Goal: Task Accomplishment & Management: Manage account settings

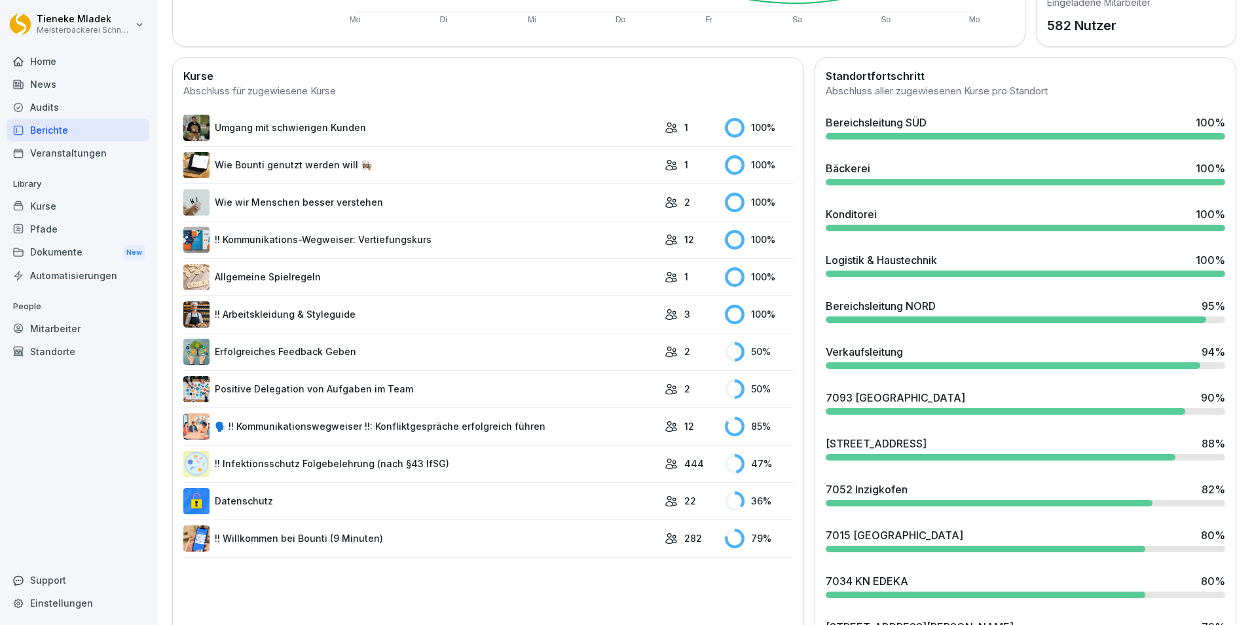
scroll to position [327, 0]
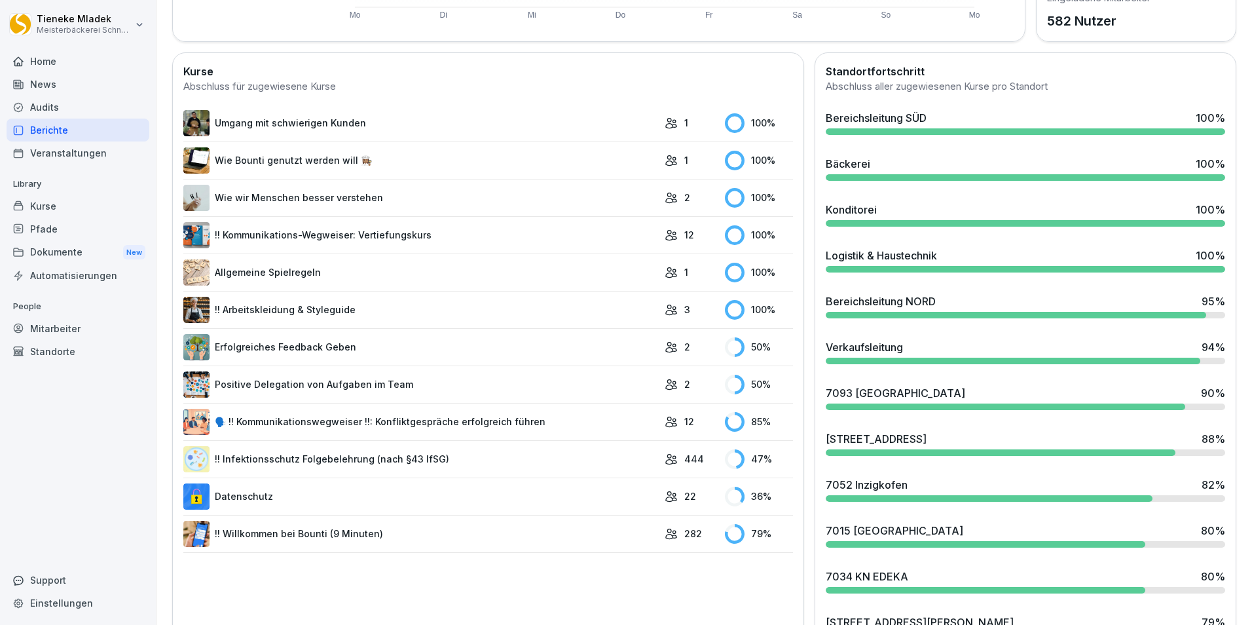
click at [327, 464] on link "!! Infektionsschutz Folgebelehrung (nach §43 IfSG)" at bounding box center [420, 459] width 475 height 26
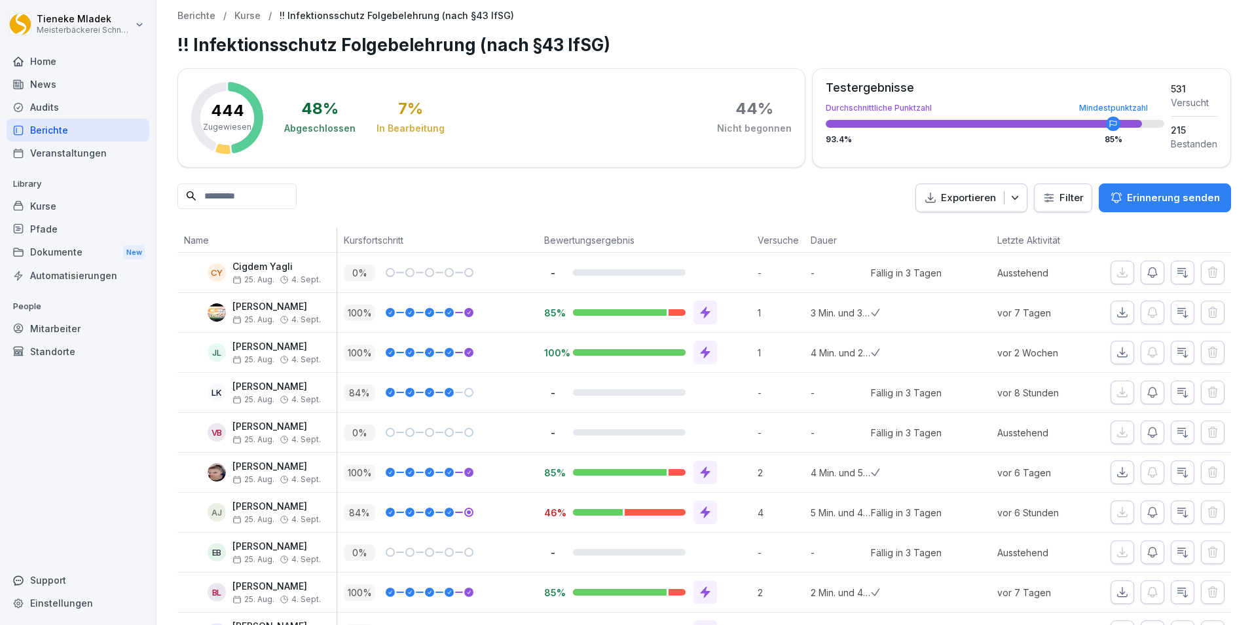
scroll to position [196, 0]
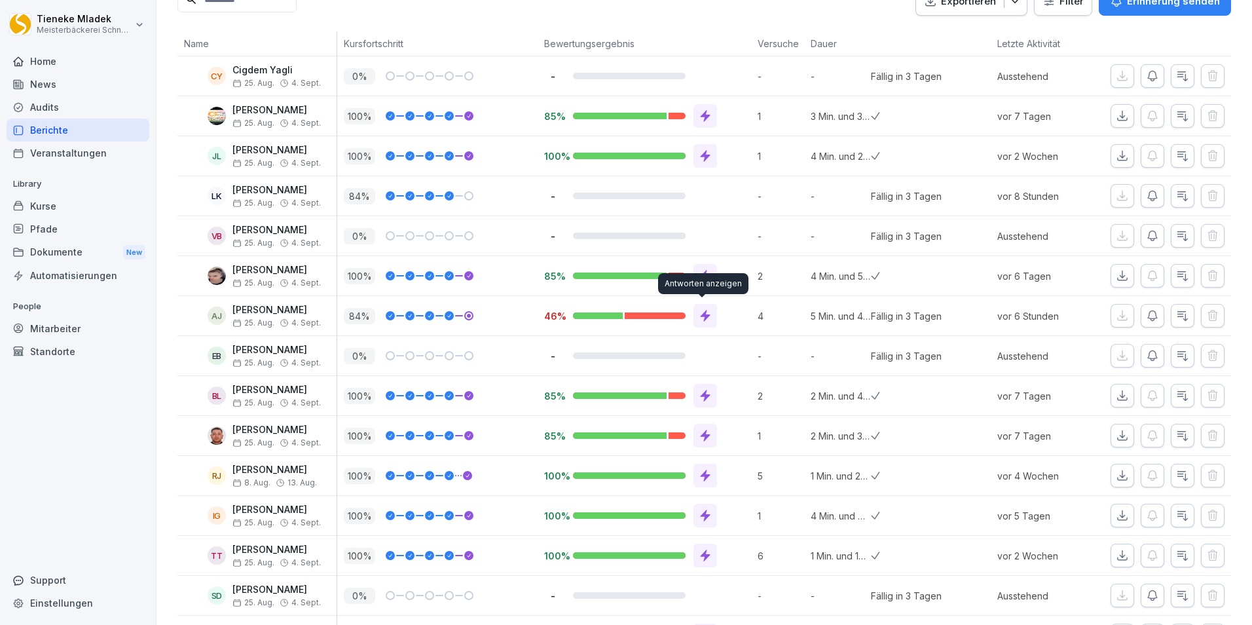
click at [703, 314] on icon at bounding box center [705, 315] width 13 height 13
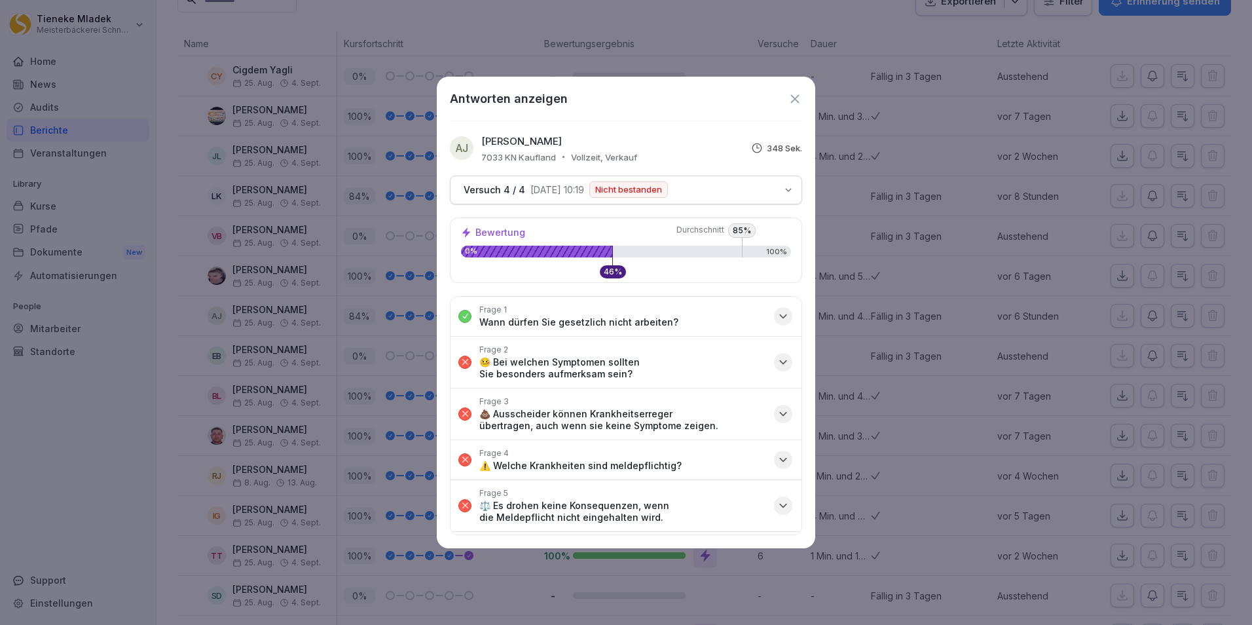
click at [780, 362] on icon "button" at bounding box center [783, 361] width 7 height 3
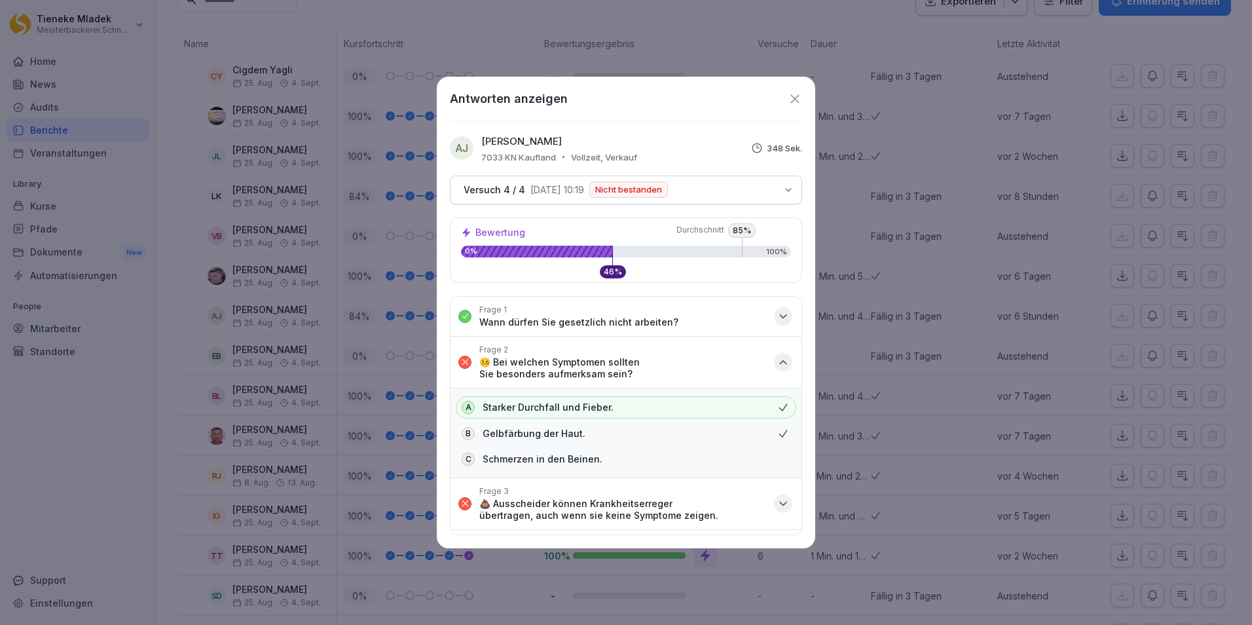
click at [777, 359] on icon "button" at bounding box center [783, 362] width 13 height 13
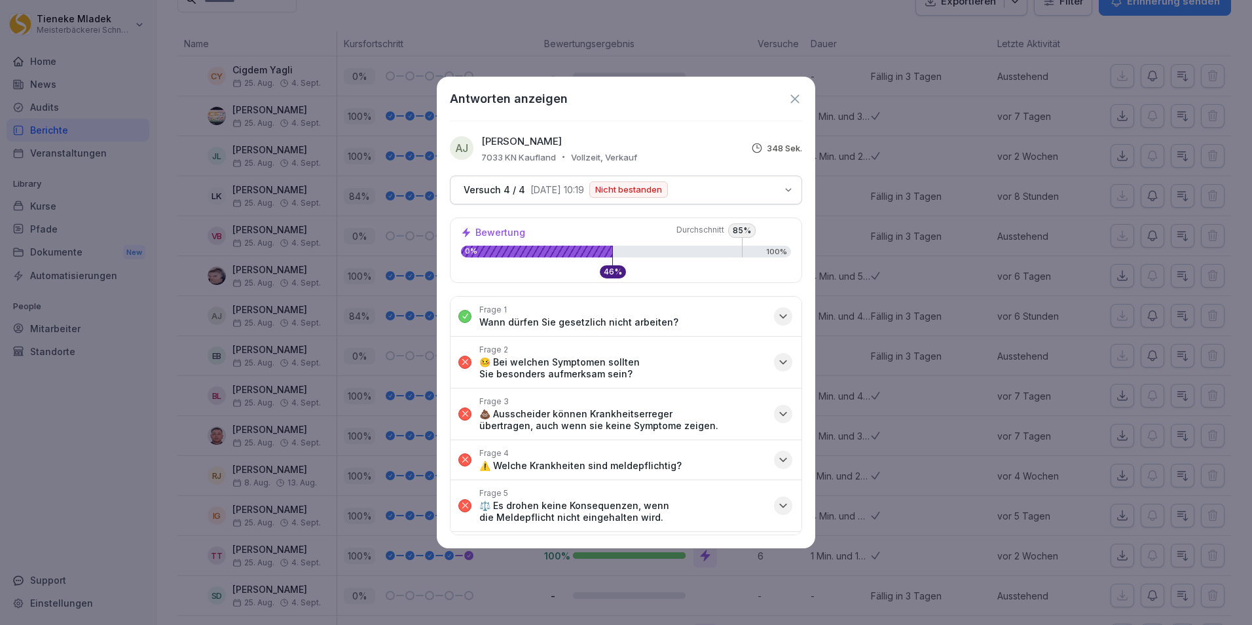
click at [777, 414] on icon "button" at bounding box center [783, 413] width 13 height 13
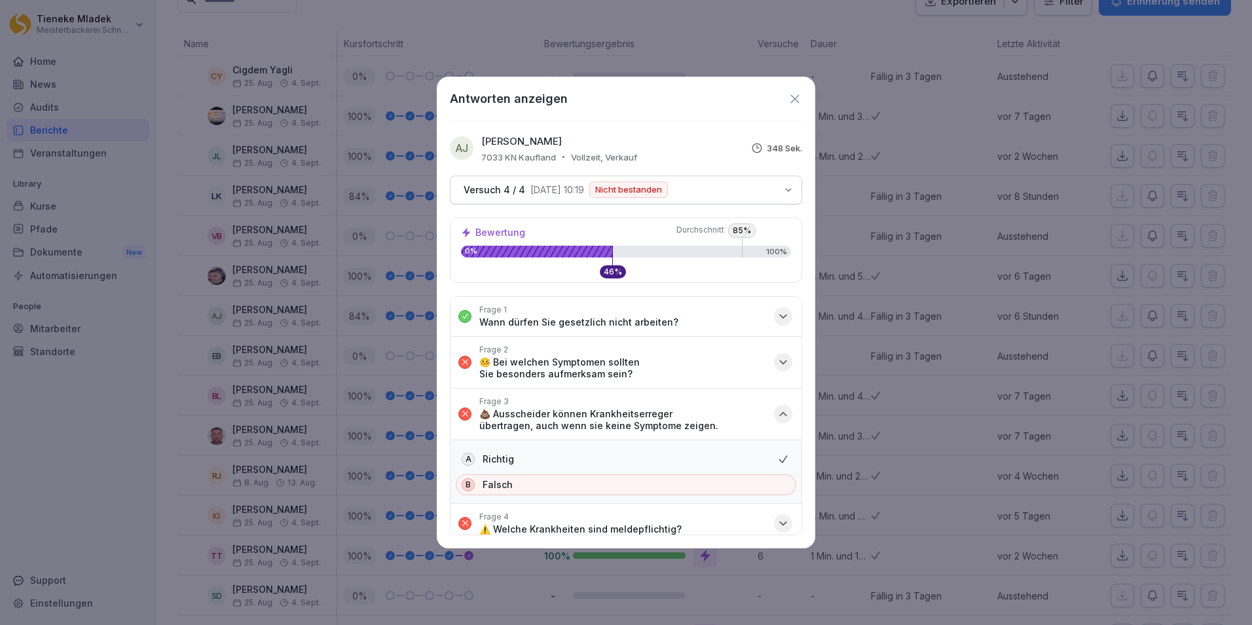
click at [777, 414] on icon "button" at bounding box center [783, 413] width 13 height 13
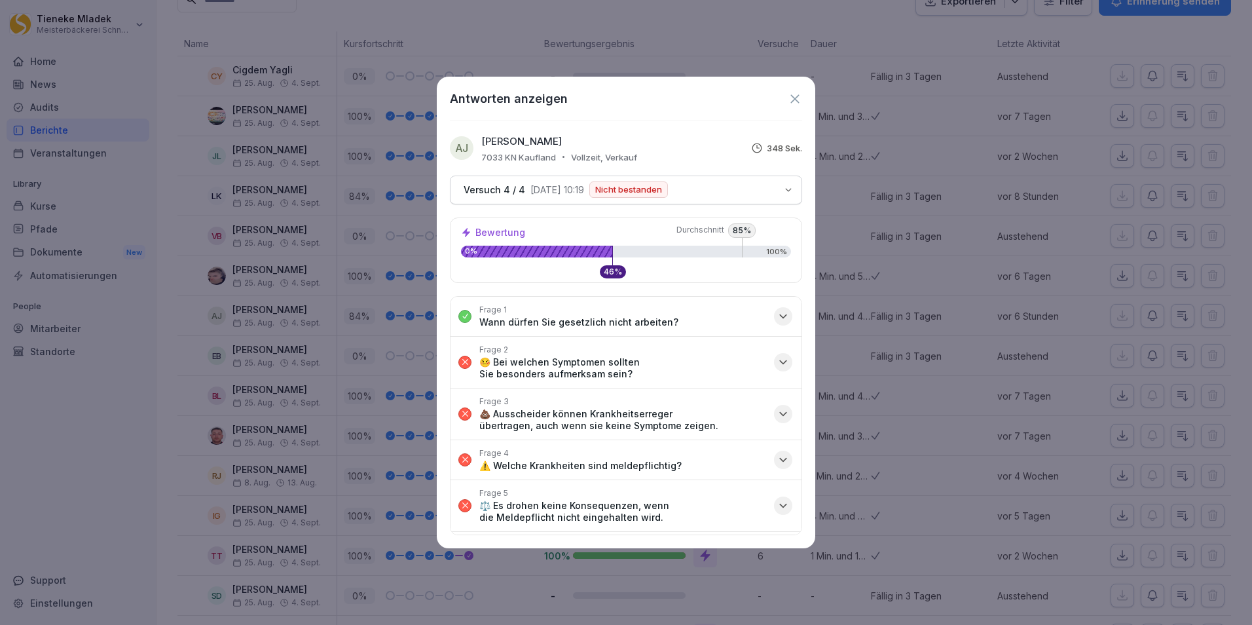
click at [796, 95] on icon at bounding box center [795, 99] width 14 height 14
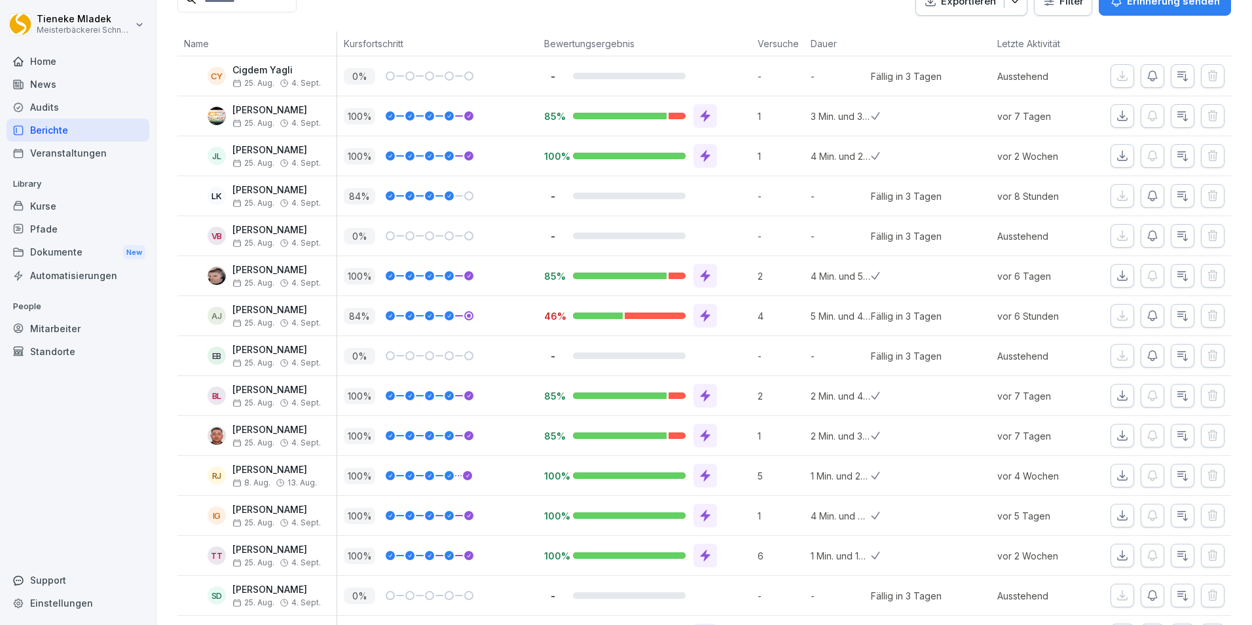
click at [1176, 318] on icon "button" at bounding box center [1182, 315] width 13 height 13
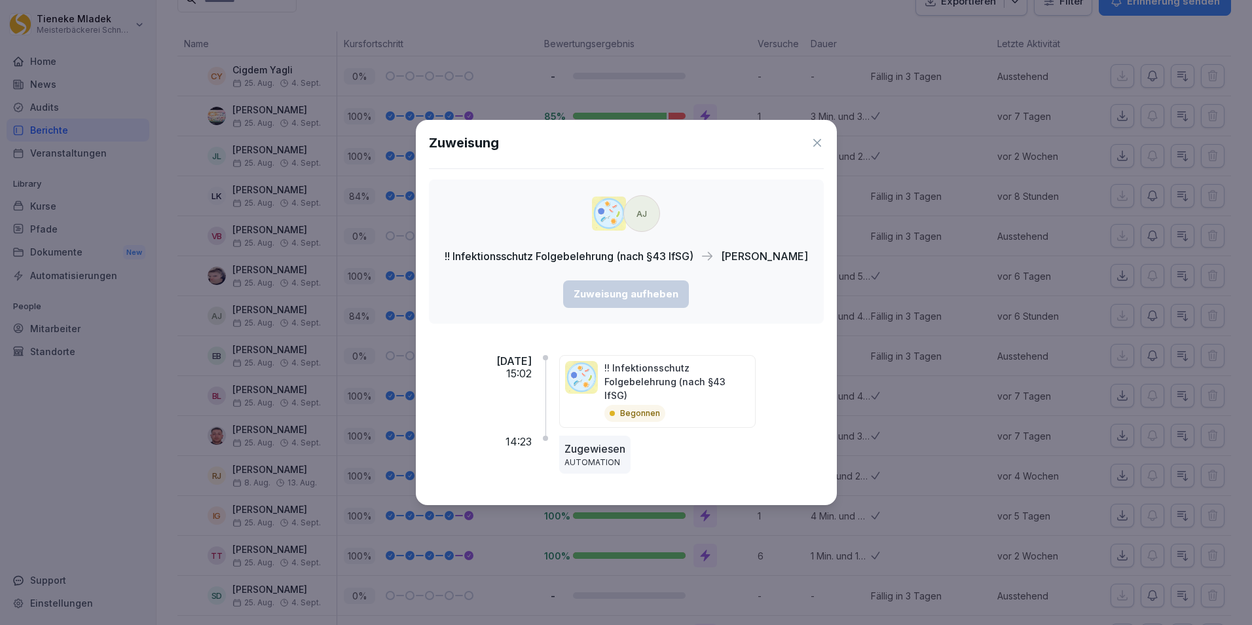
click at [811, 149] on icon at bounding box center [817, 142] width 13 height 13
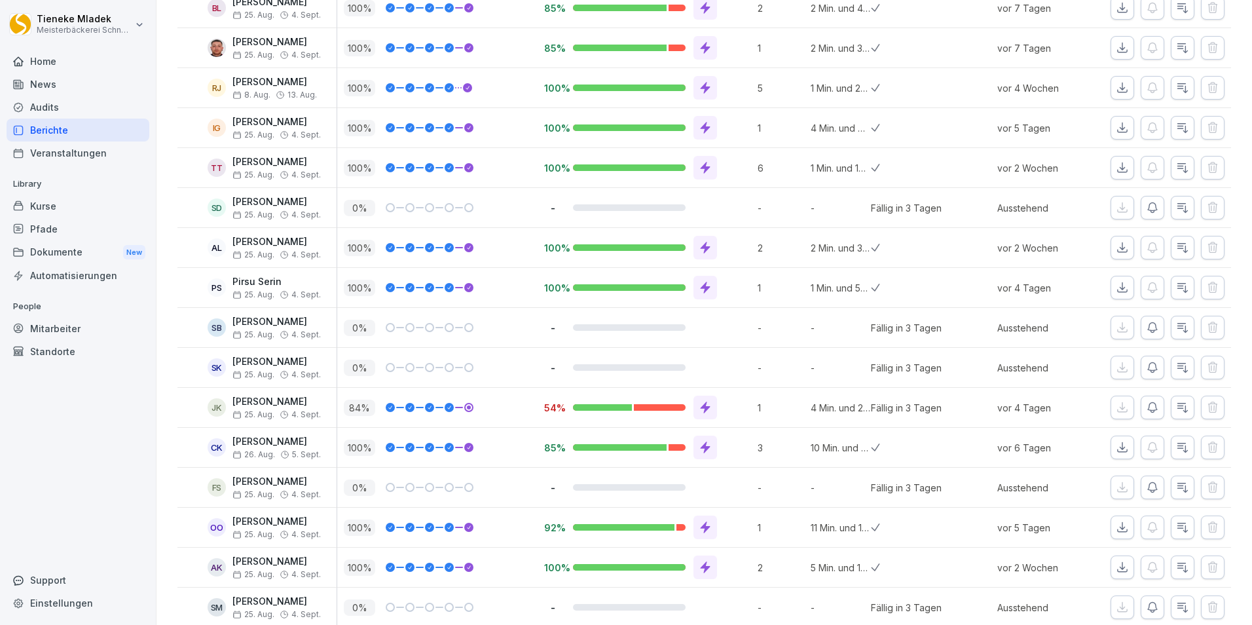
scroll to position [589, 0]
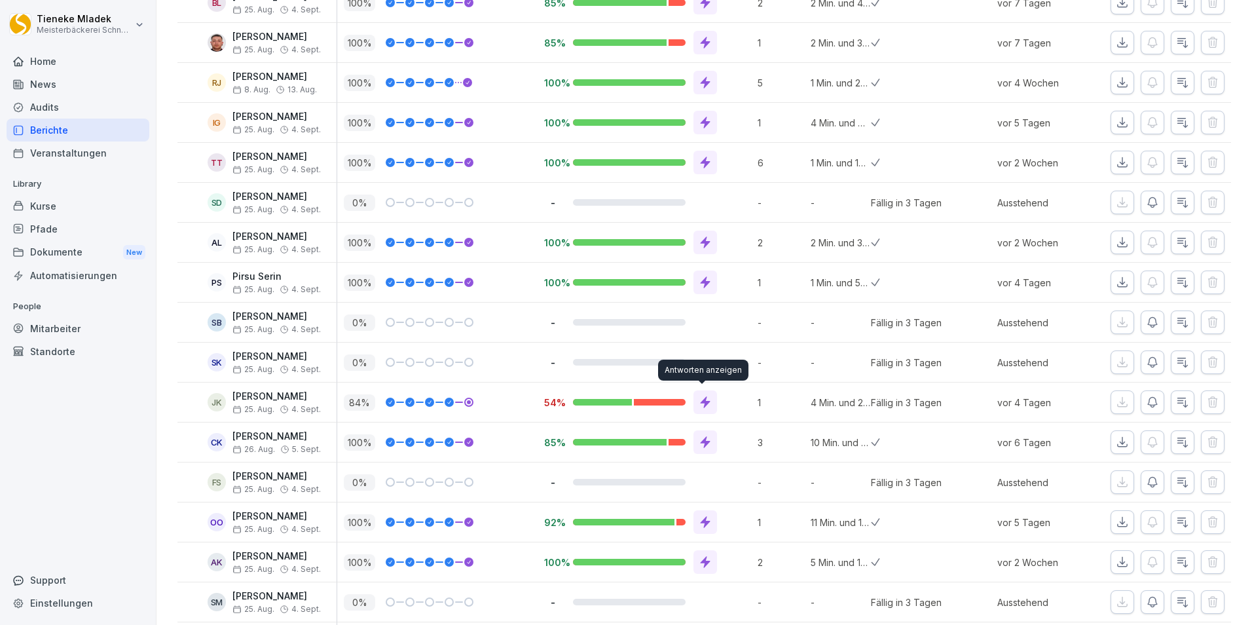
click at [700, 401] on icon at bounding box center [705, 403] width 10 height 12
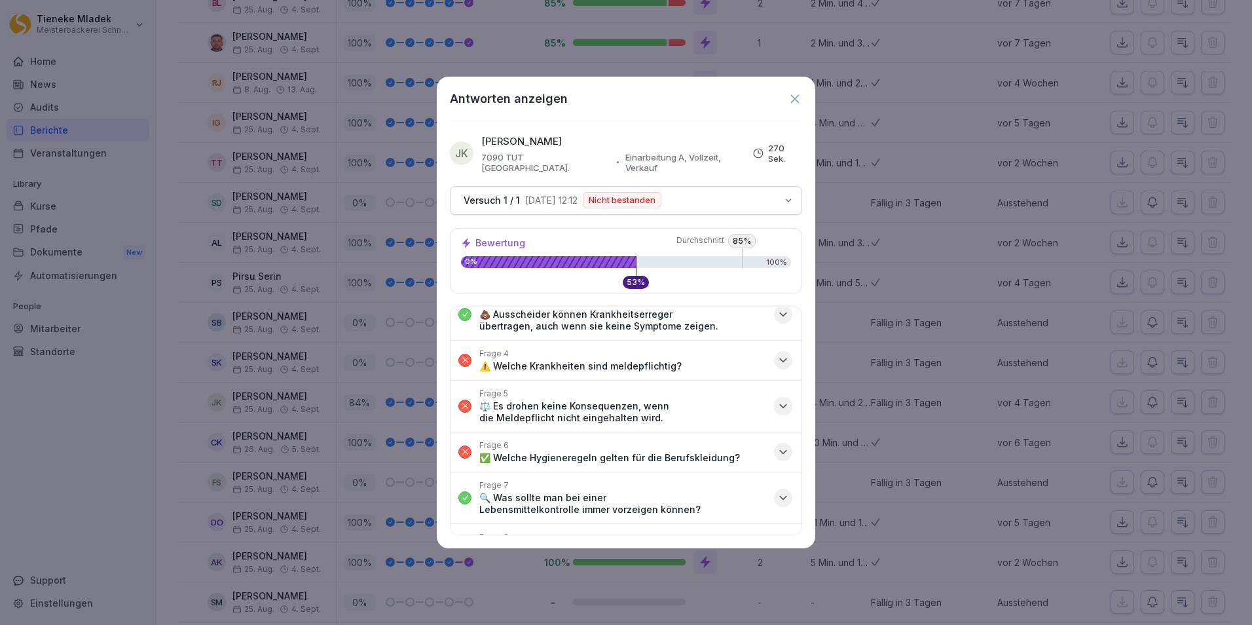
scroll to position [131, 0]
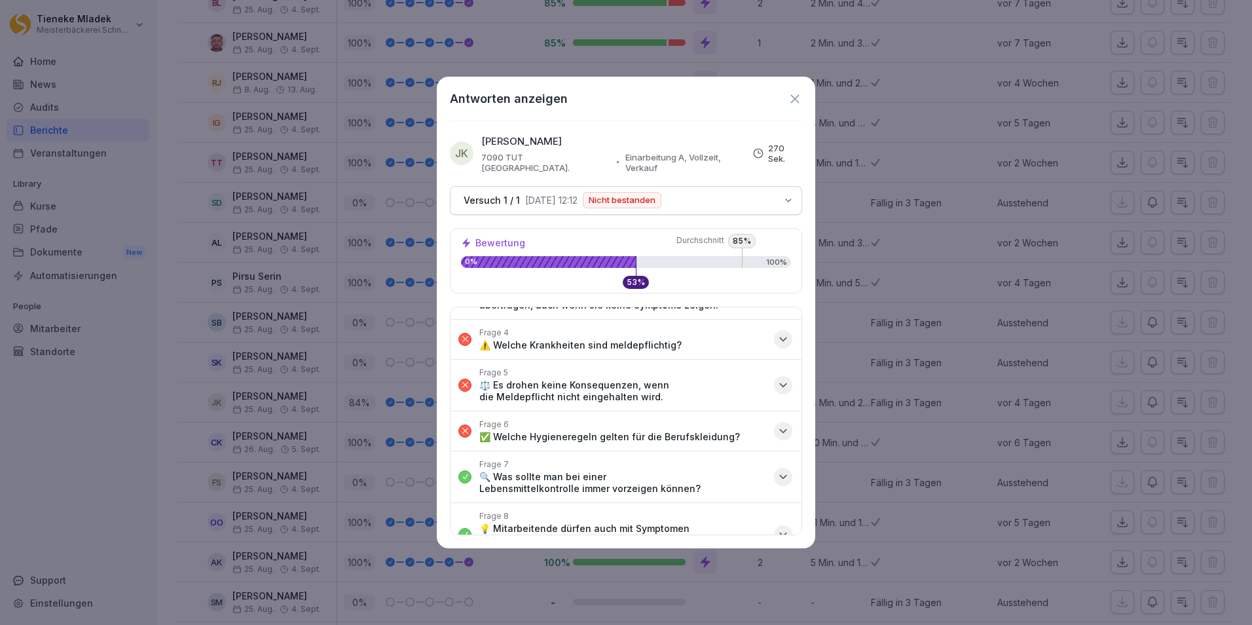
click at [780, 337] on icon "button" at bounding box center [783, 338] width 7 height 3
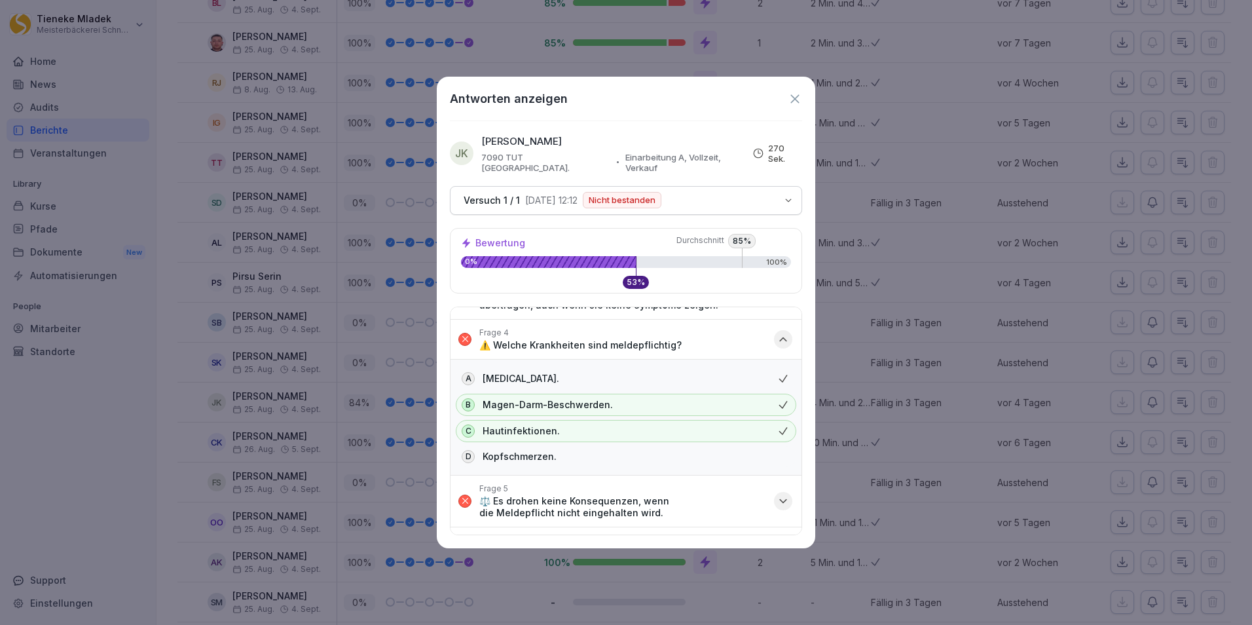
click at [777, 333] on icon "button" at bounding box center [783, 339] width 13 height 13
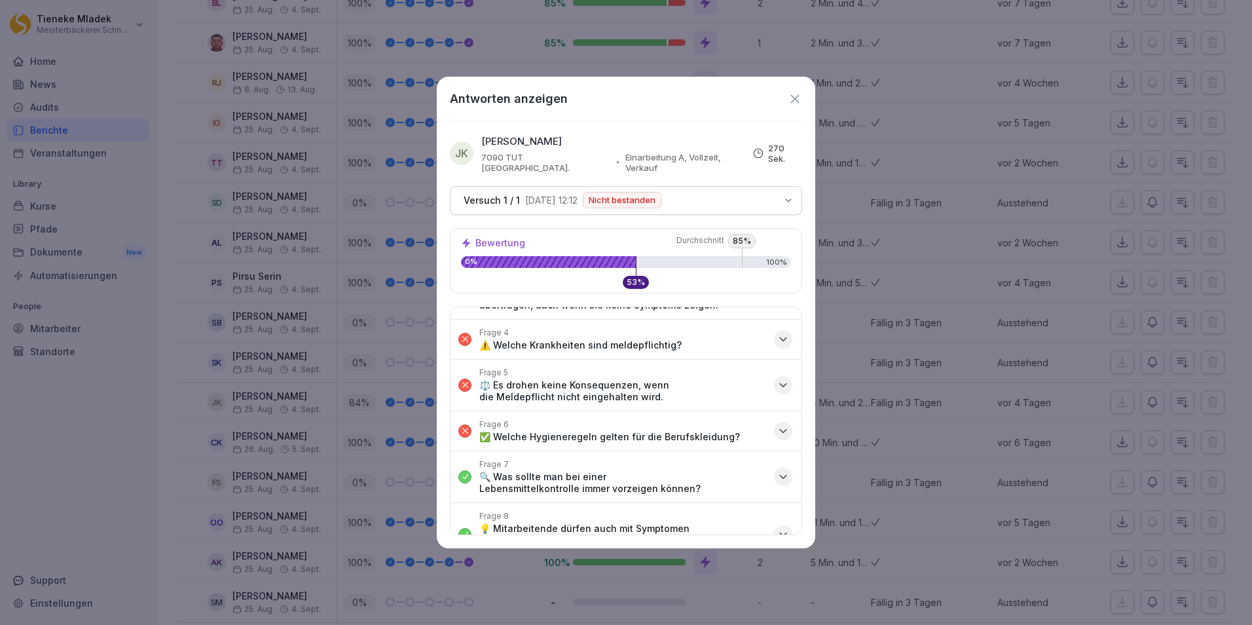
click at [780, 383] on icon "button" at bounding box center [783, 384] width 7 height 3
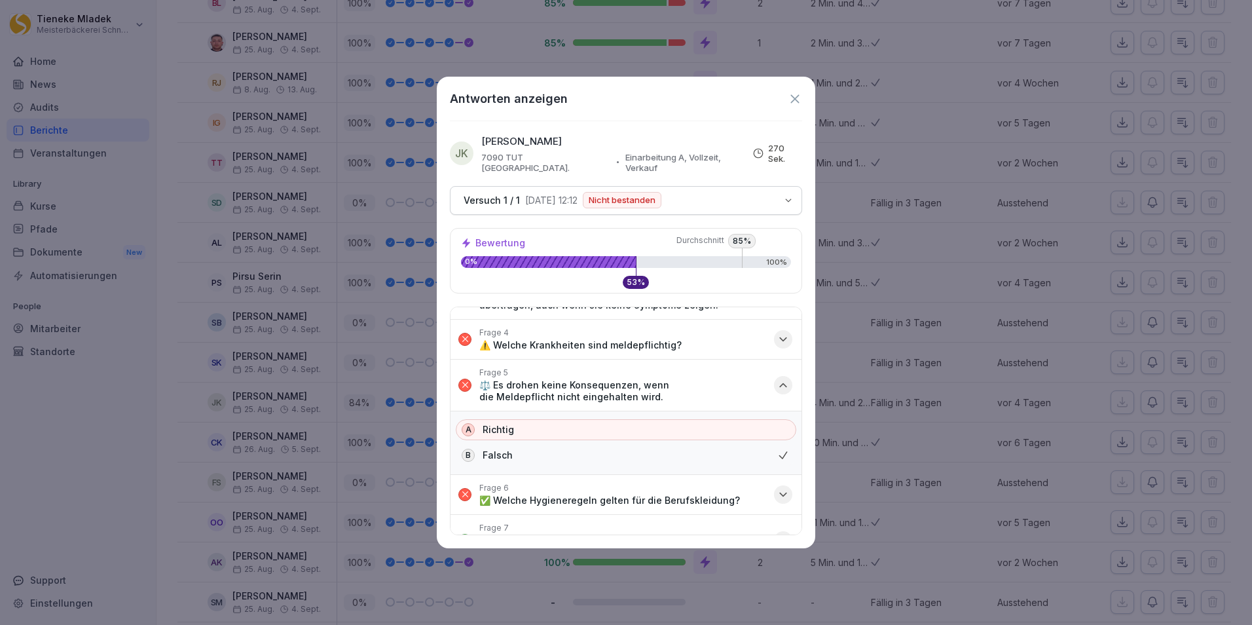
click at [777, 379] on icon "button" at bounding box center [783, 385] width 13 height 13
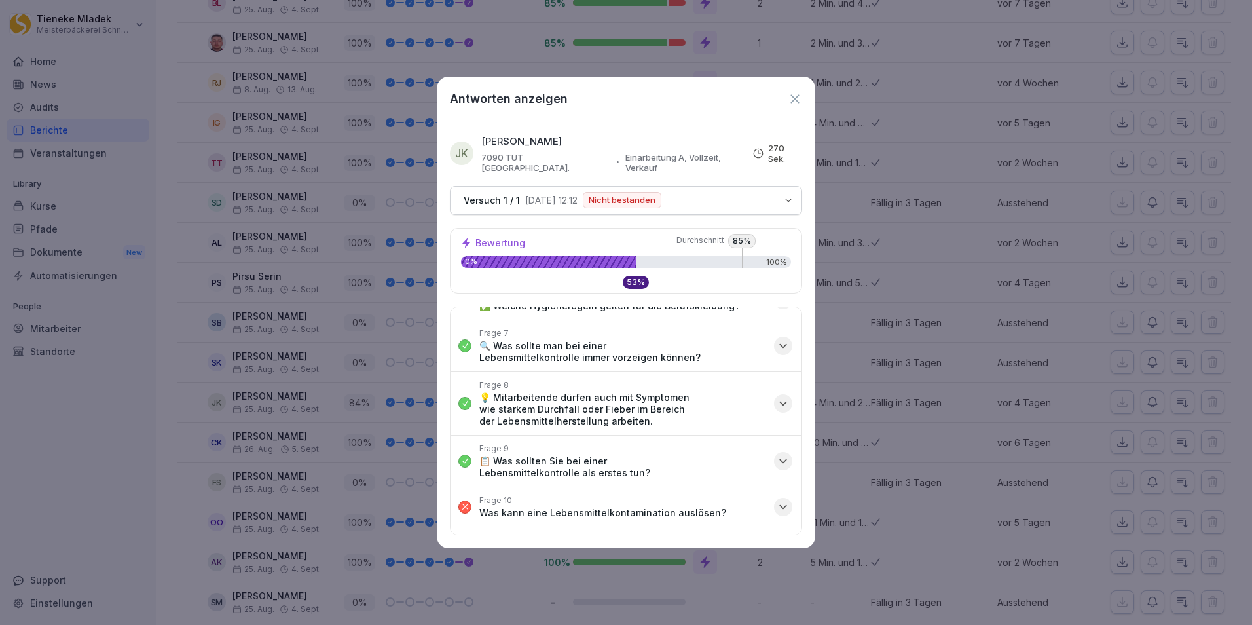
scroll to position [386, 0]
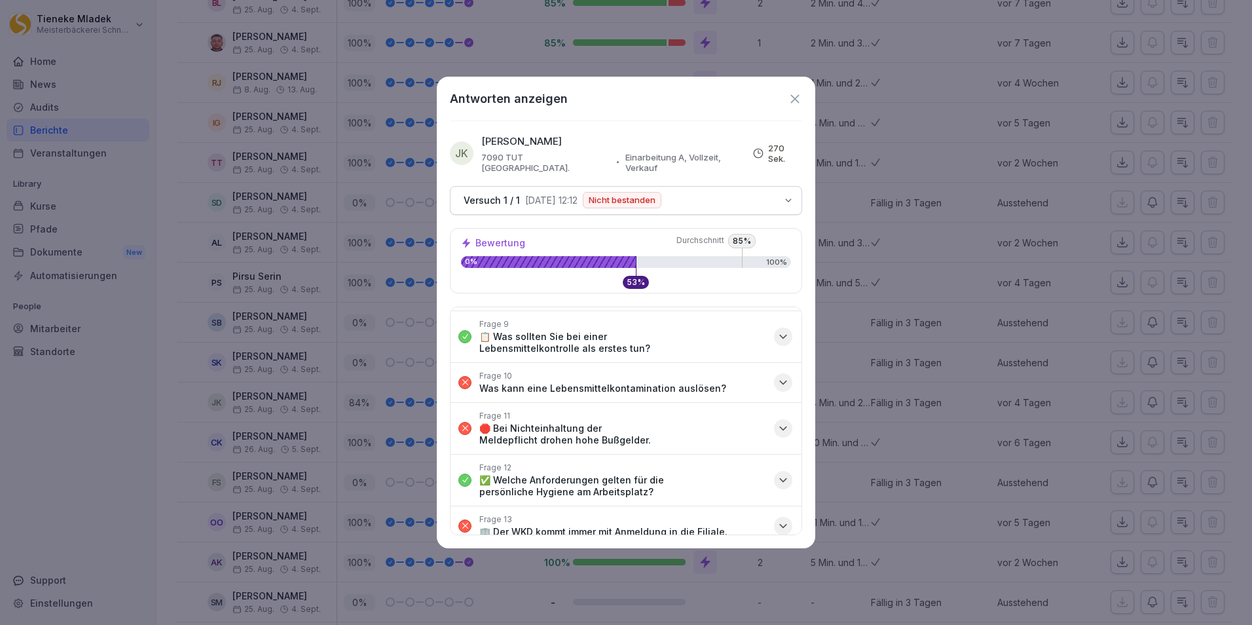
click at [777, 376] on icon "button" at bounding box center [783, 382] width 13 height 13
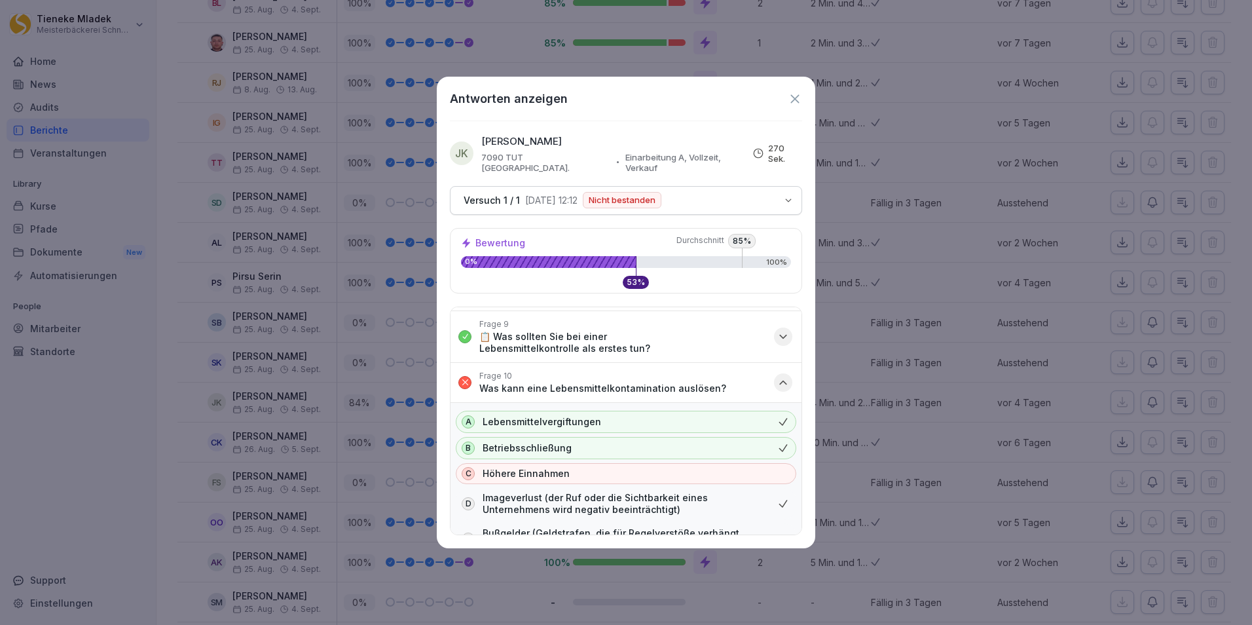
click at [777, 376] on icon "button" at bounding box center [783, 382] width 13 height 13
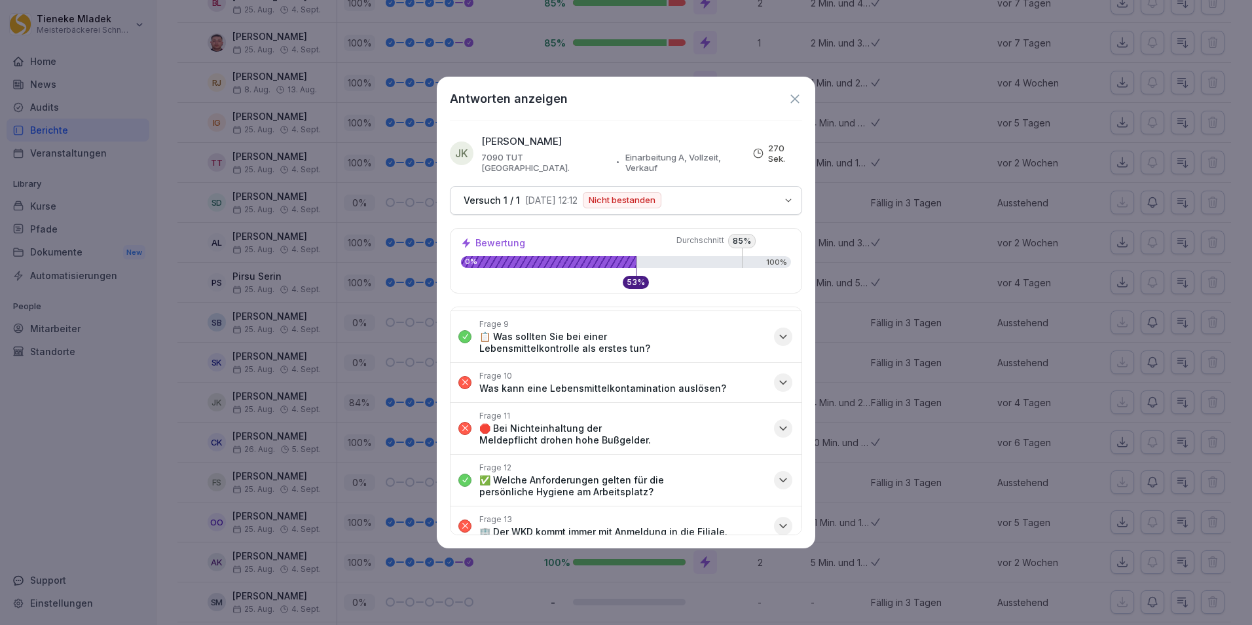
click at [777, 519] on icon "button" at bounding box center [783, 525] width 13 height 13
click at [780, 426] on icon "button" at bounding box center [783, 427] width 7 height 3
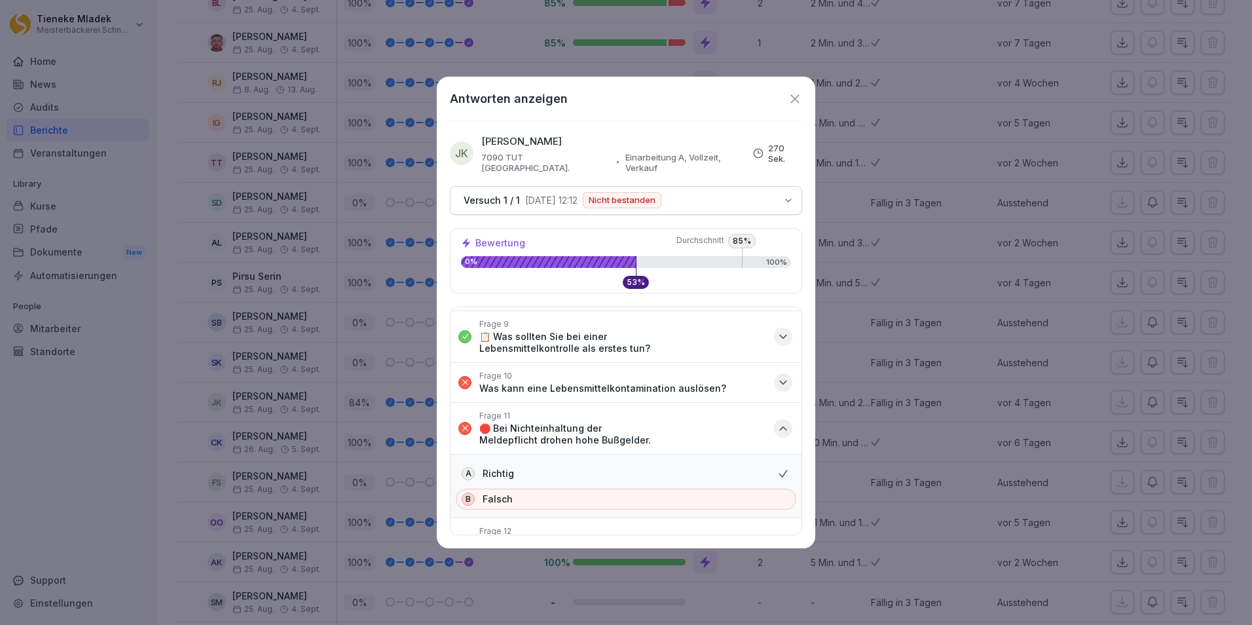
click at [777, 422] on icon "button" at bounding box center [783, 428] width 13 height 13
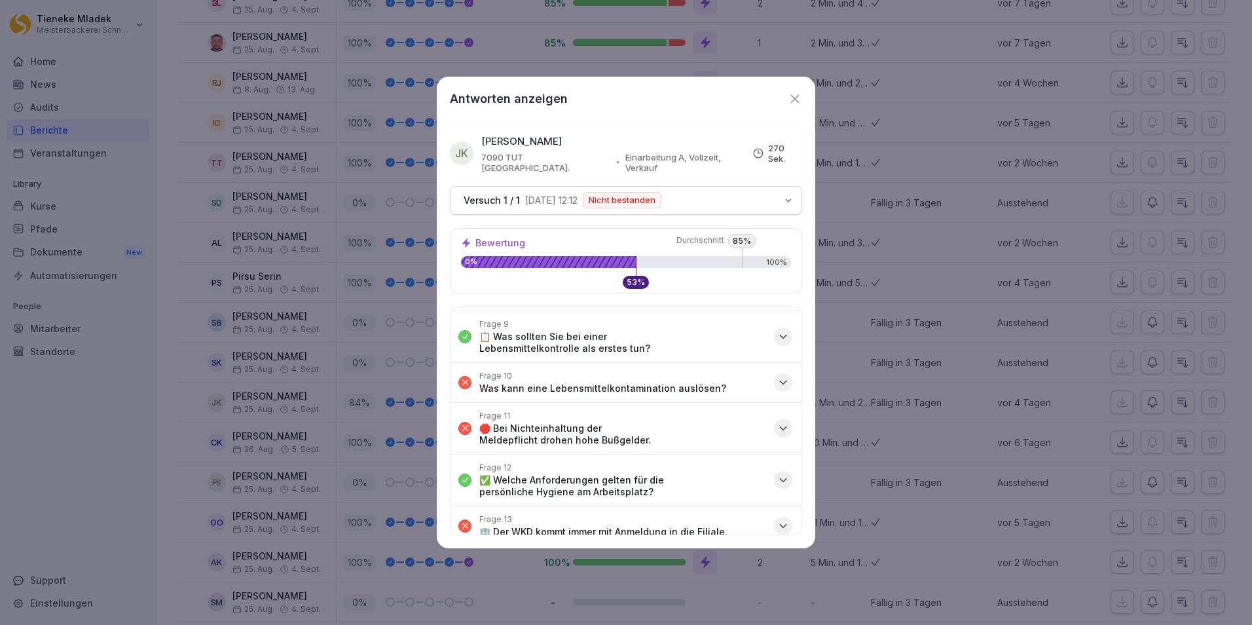
click at [777, 519] on icon "button" at bounding box center [783, 525] width 13 height 13
click at [794, 100] on icon at bounding box center [794, 98] width 9 height 9
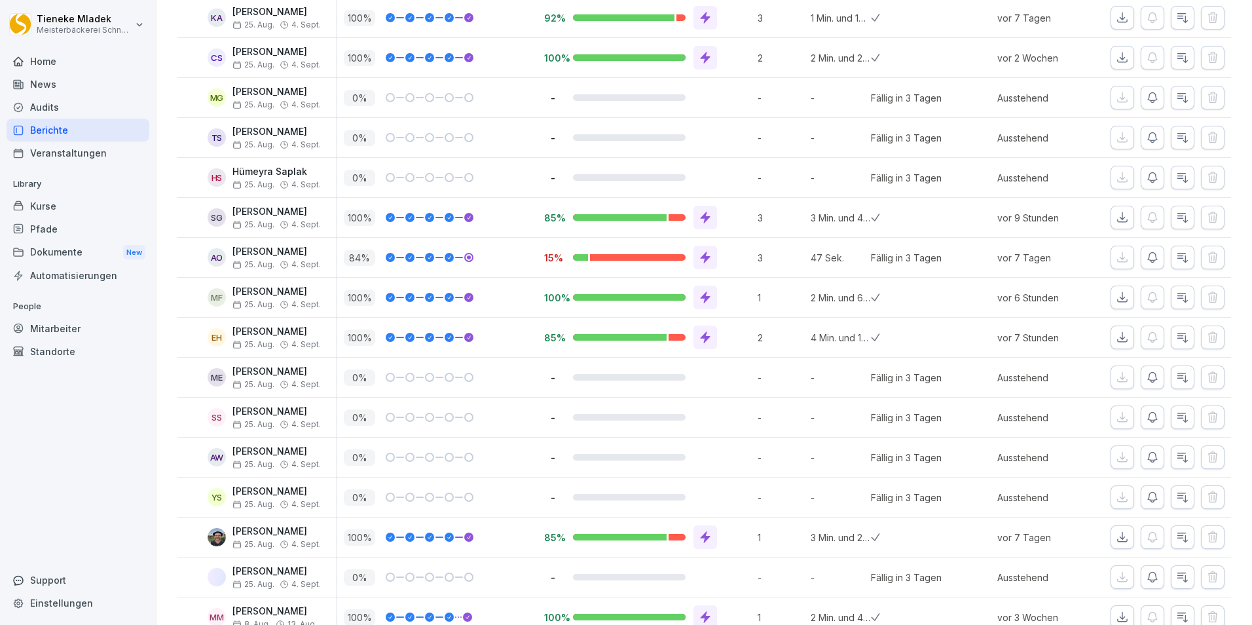
scroll to position [7008, 0]
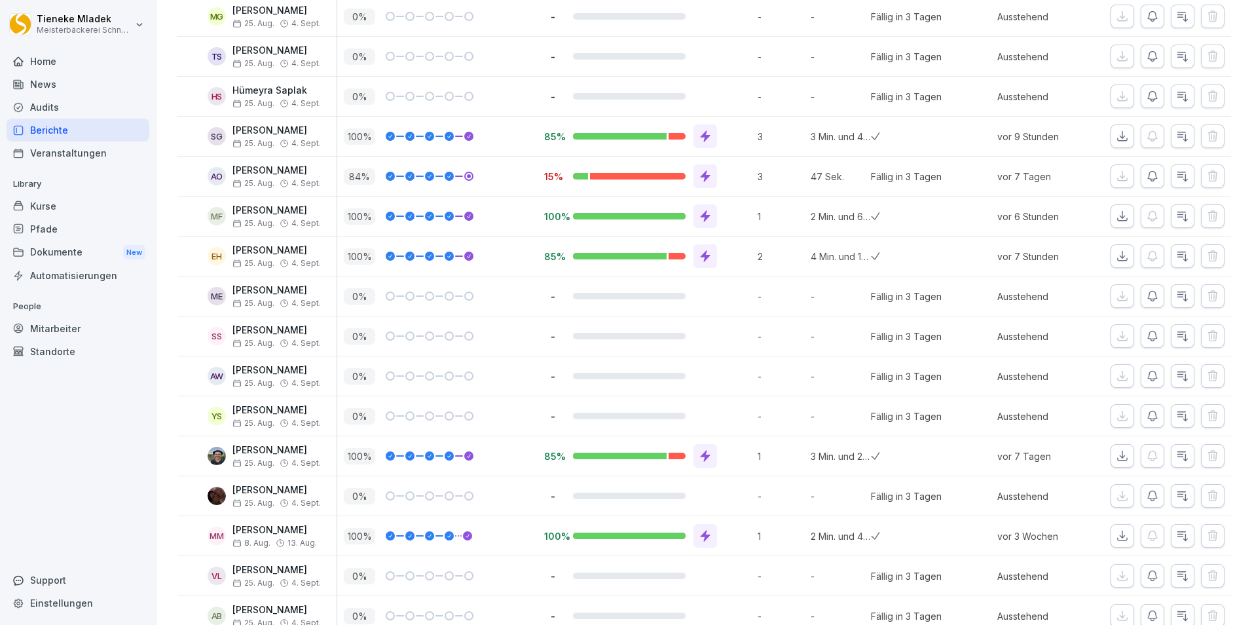
click at [704, 177] on icon at bounding box center [705, 177] width 10 height 12
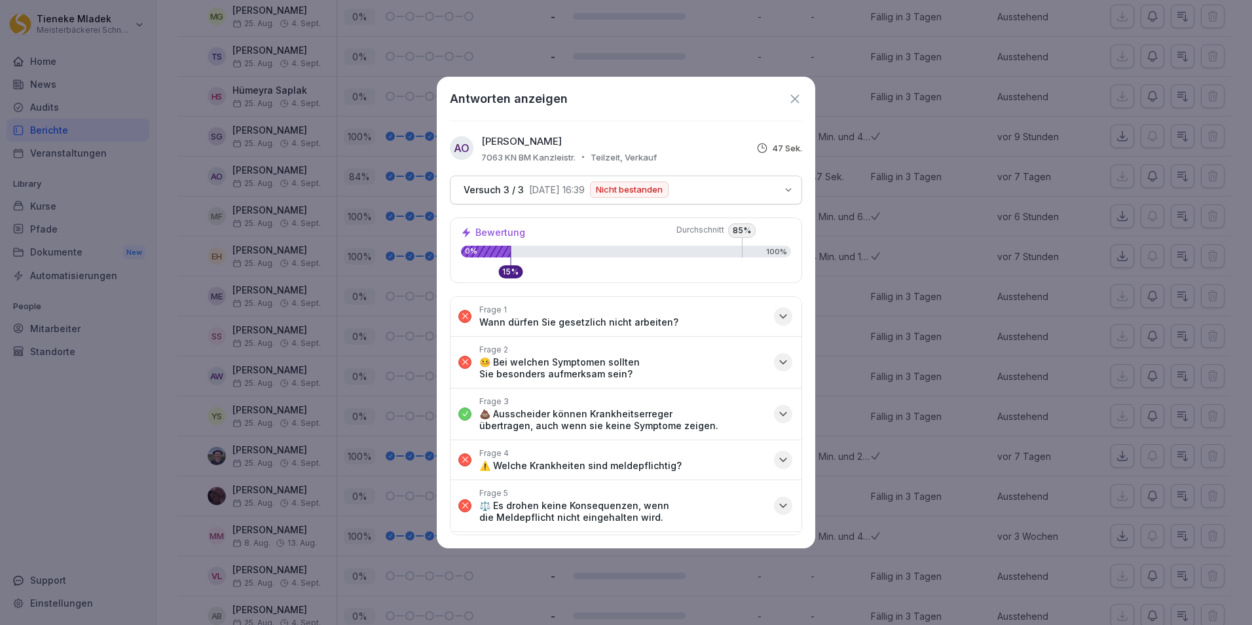
click at [777, 314] on icon "button" at bounding box center [783, 316] width 13 height 13
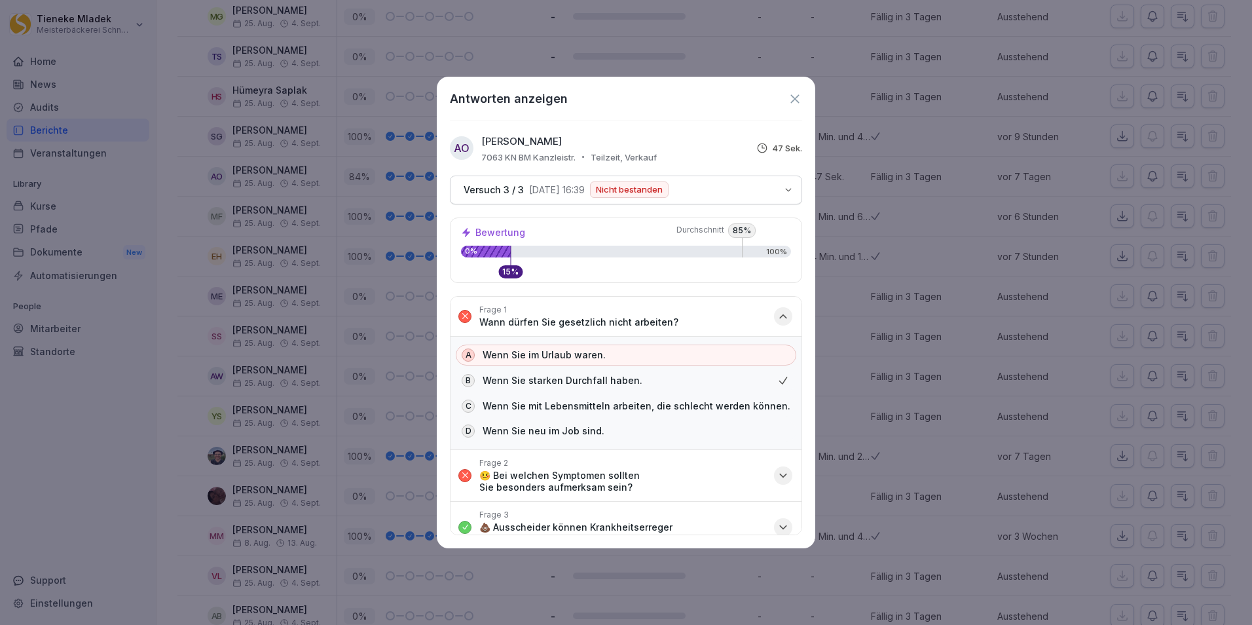
click at [777, 318] on icon "button" at bounding box center [783, 316] width 13 height 13
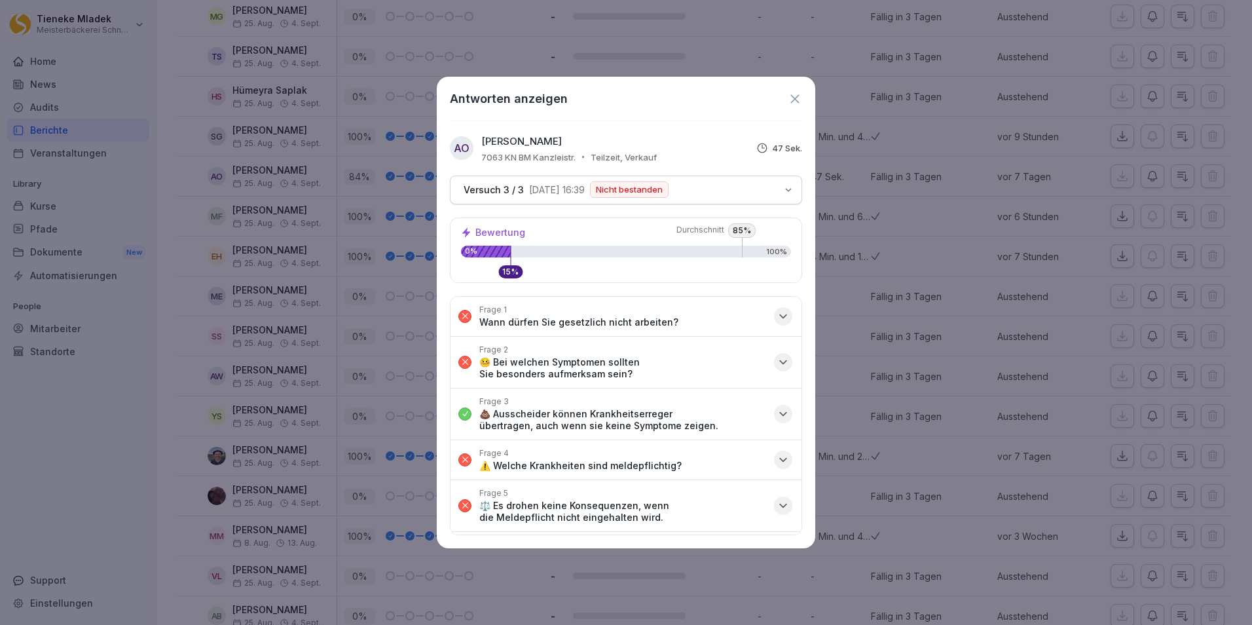
click at [777, 362] on icon "button" at bounding box center [783, 362] width 13 height 13
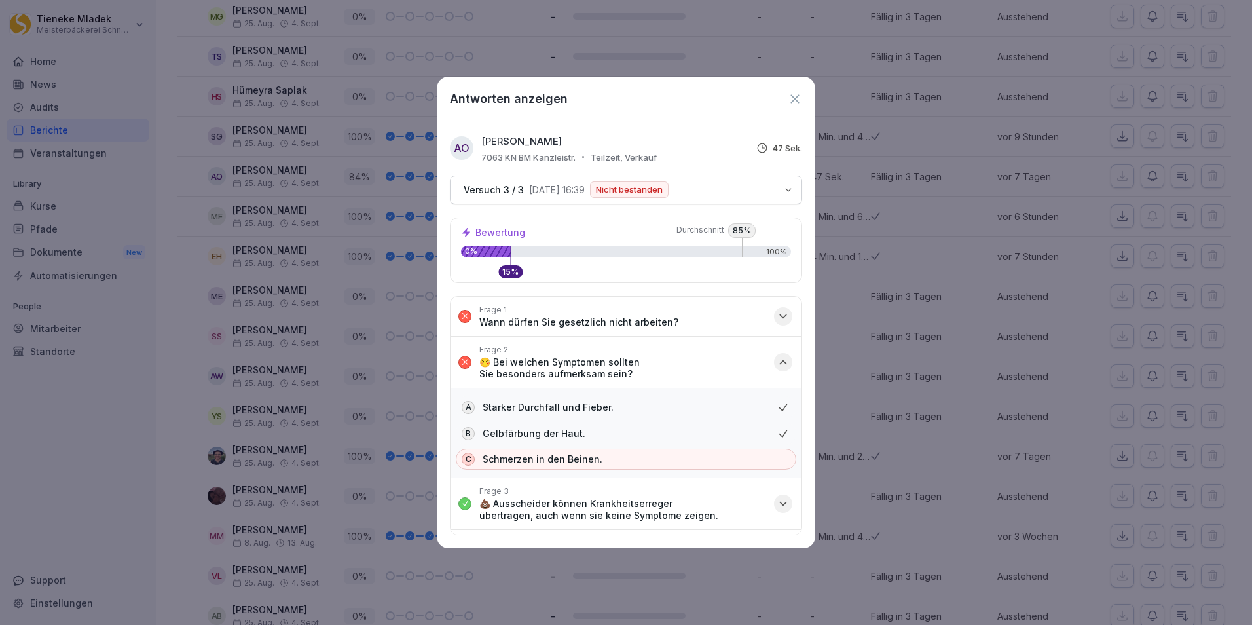
click at [780, 363] on icon "button" at bounding box center [783, 361] width 7 height 3
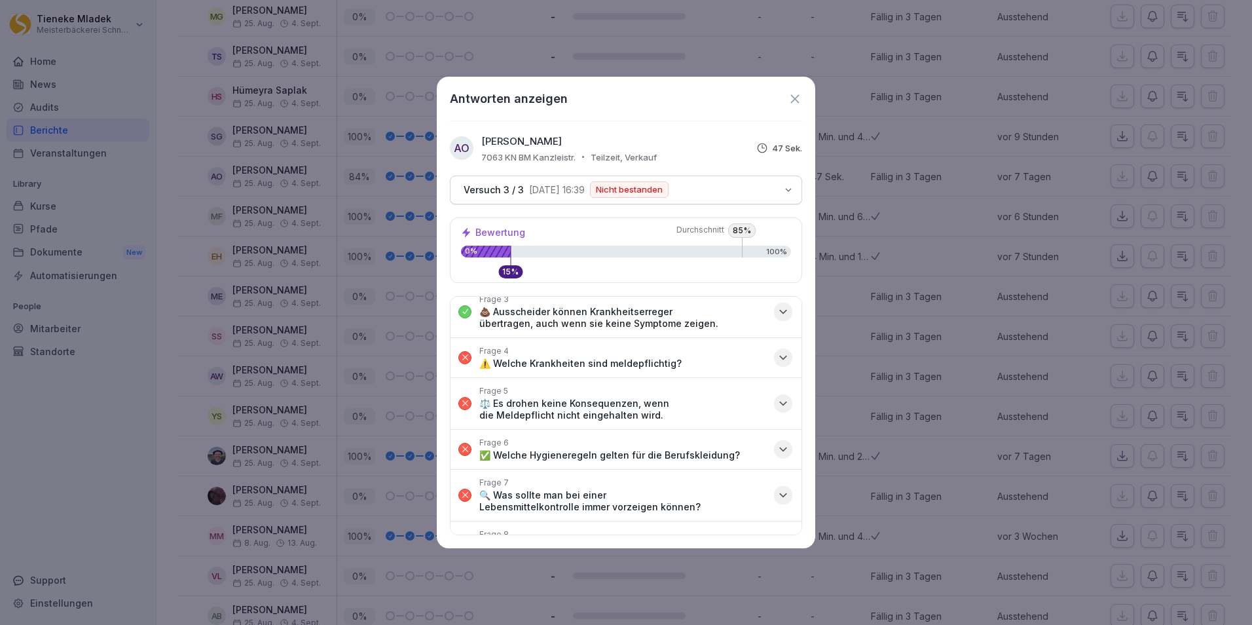
scroll to position [0, 0]
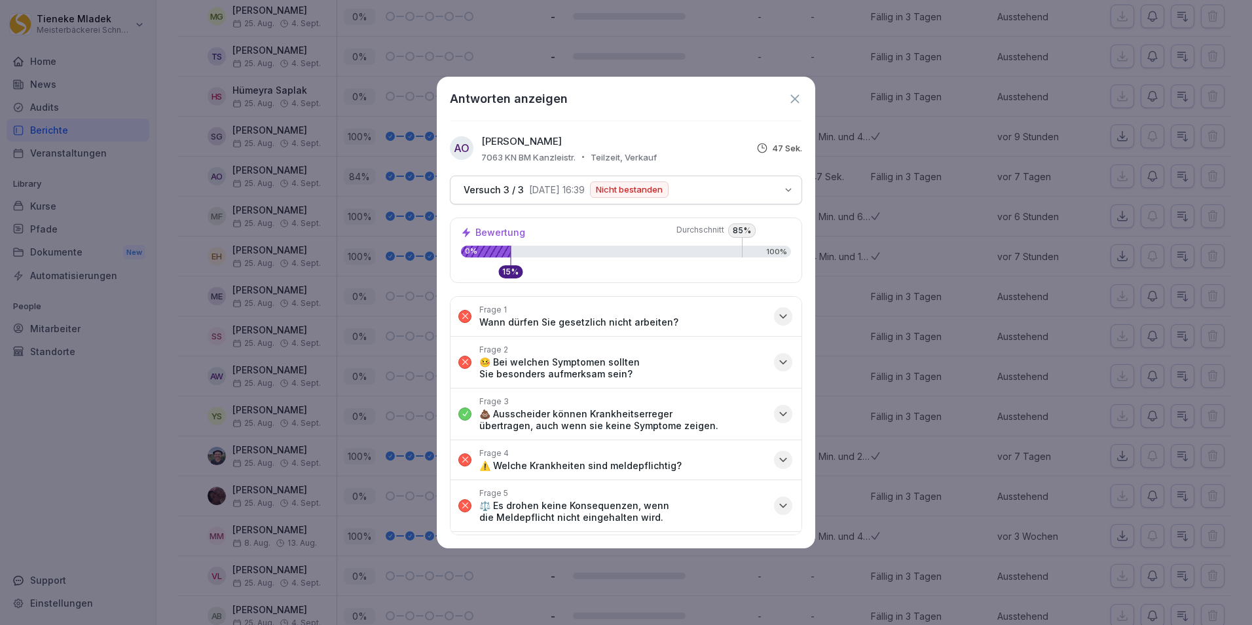
click at [796, 96] on icon at bounding box center [795, 99] width 14 height 14
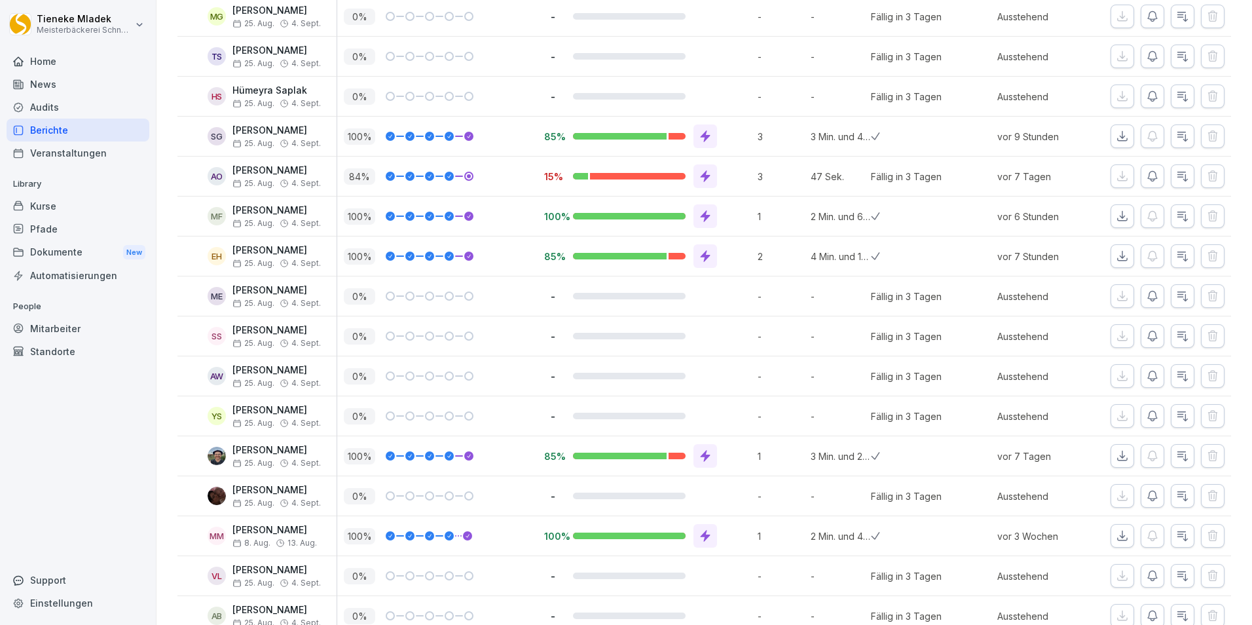
click at [707, 174] on icon at bounding box center [705, 176] width 13 height 13
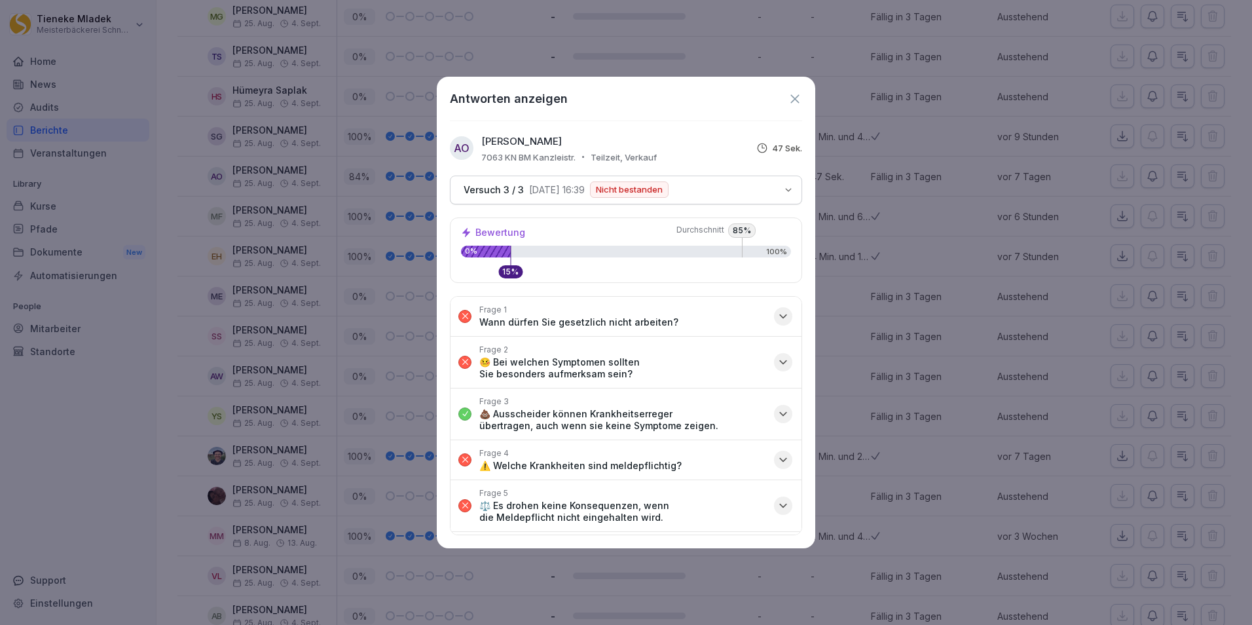
click at [796, 98] on icon at bounding box center [794, 98] width 9 height 9
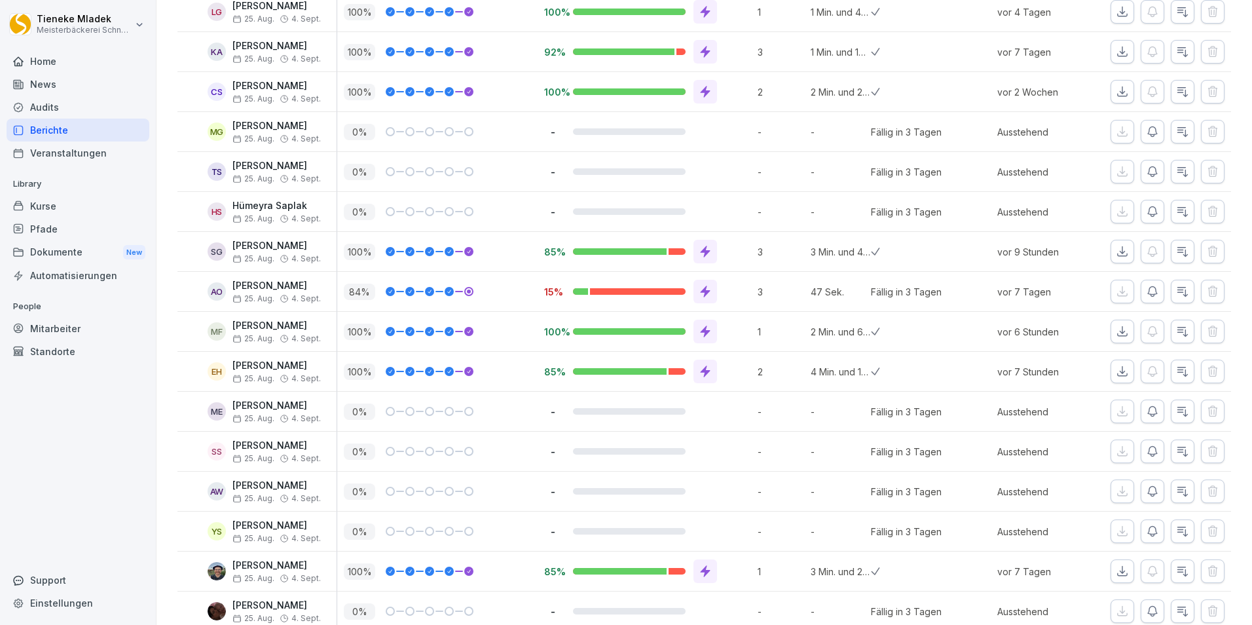
scroll to position [6855, 0]
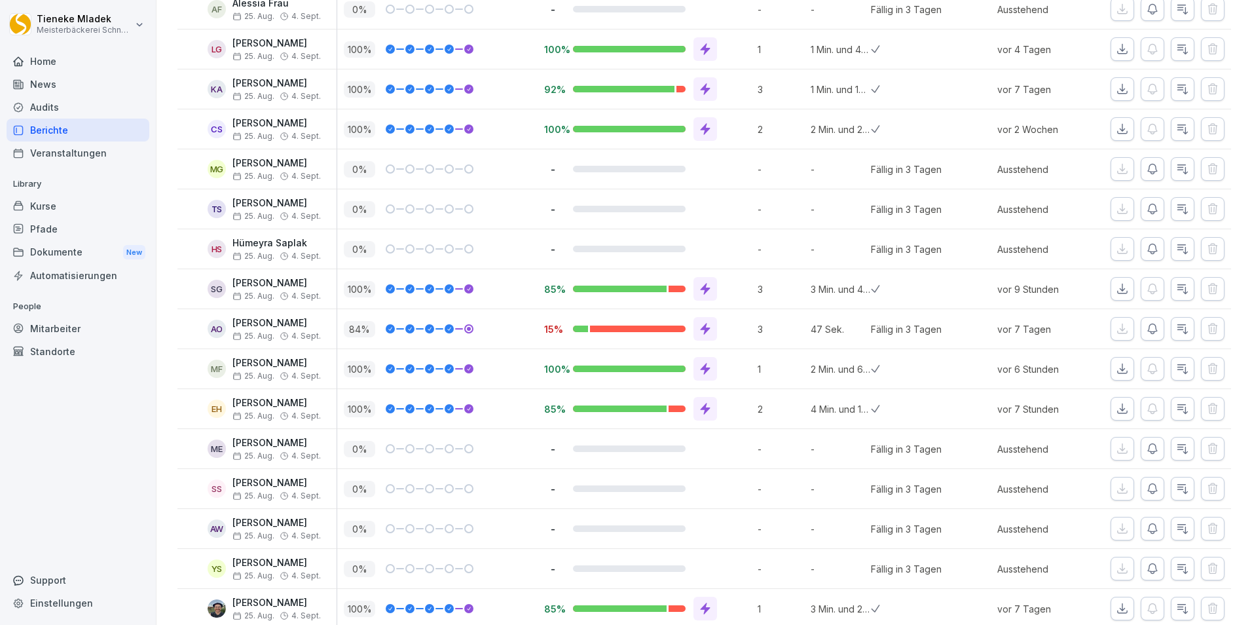
click at [705, 329] on icon at bounding box center [705, 330] width 10 height 12
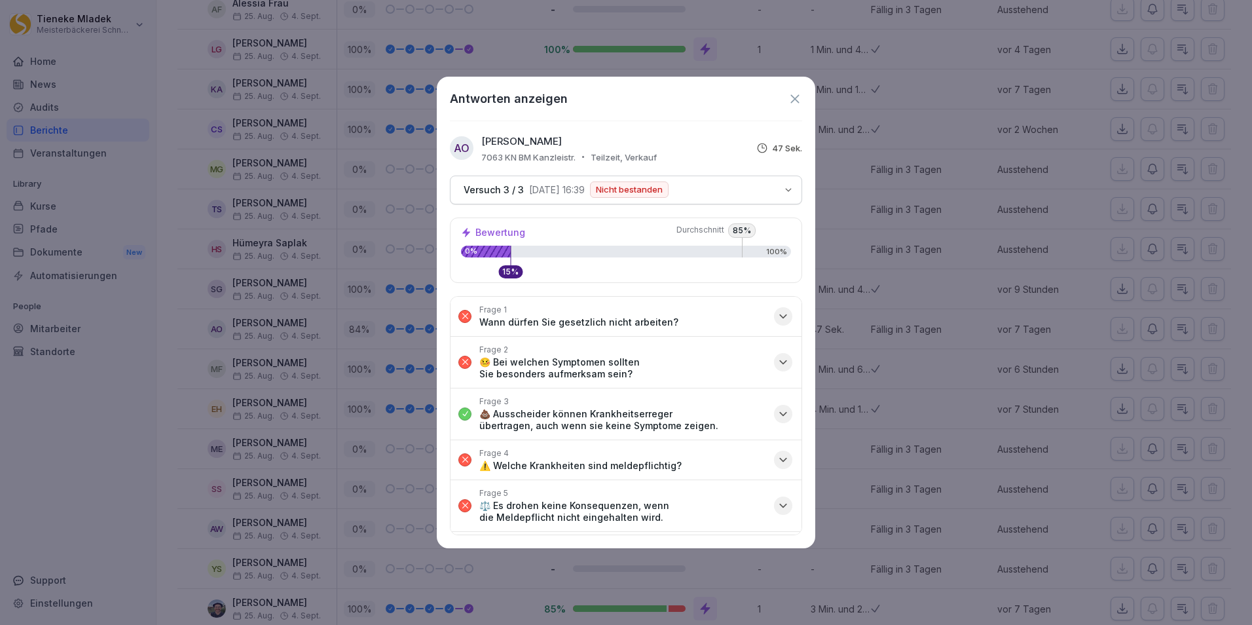
click at [794, 102] on icon at bounding box center [795, 99] width 14 height 14
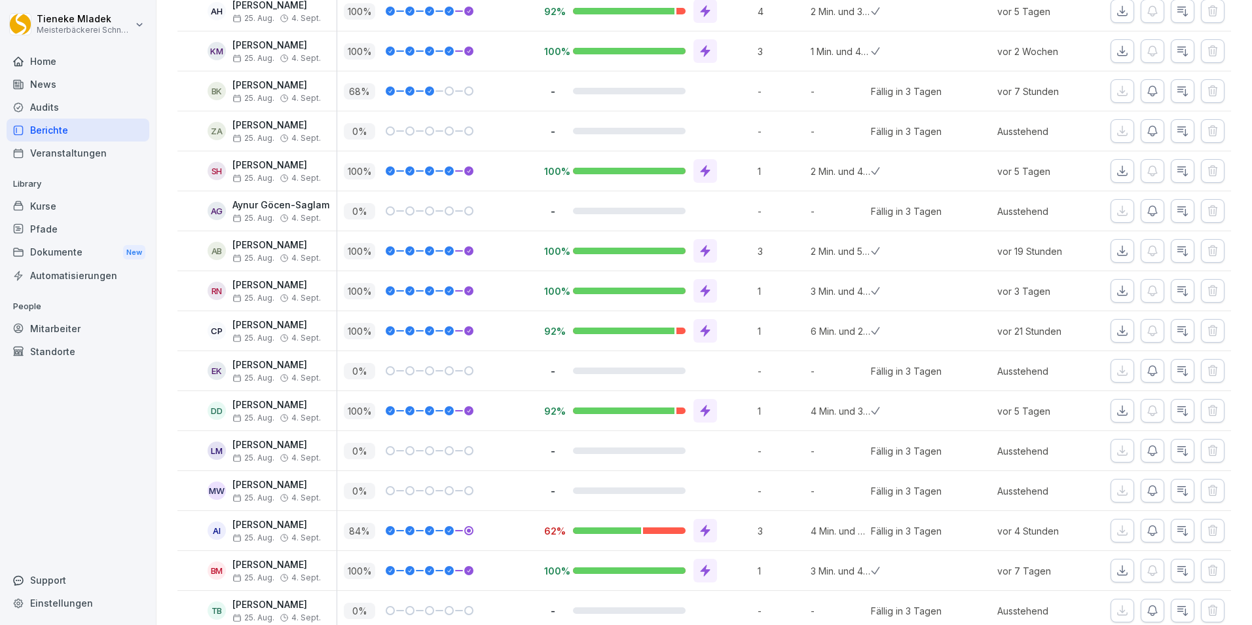
scroll to position [8034, 0]
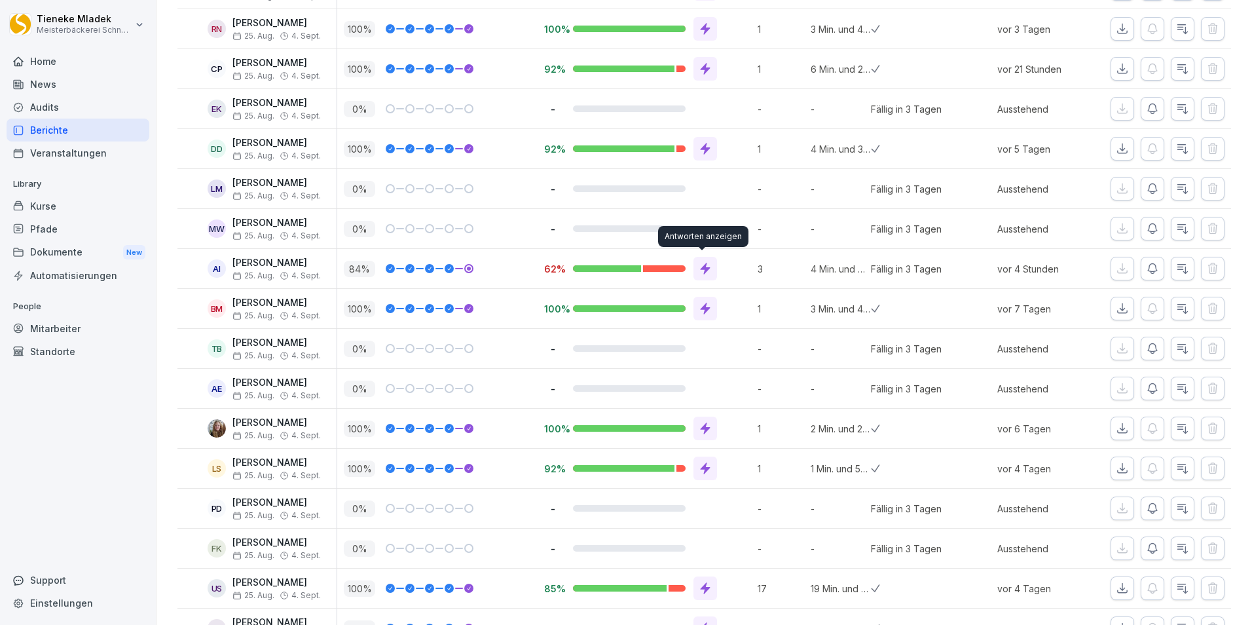
click at [705, 265] on icon at bounding box center [705, 268] width 13 height 13
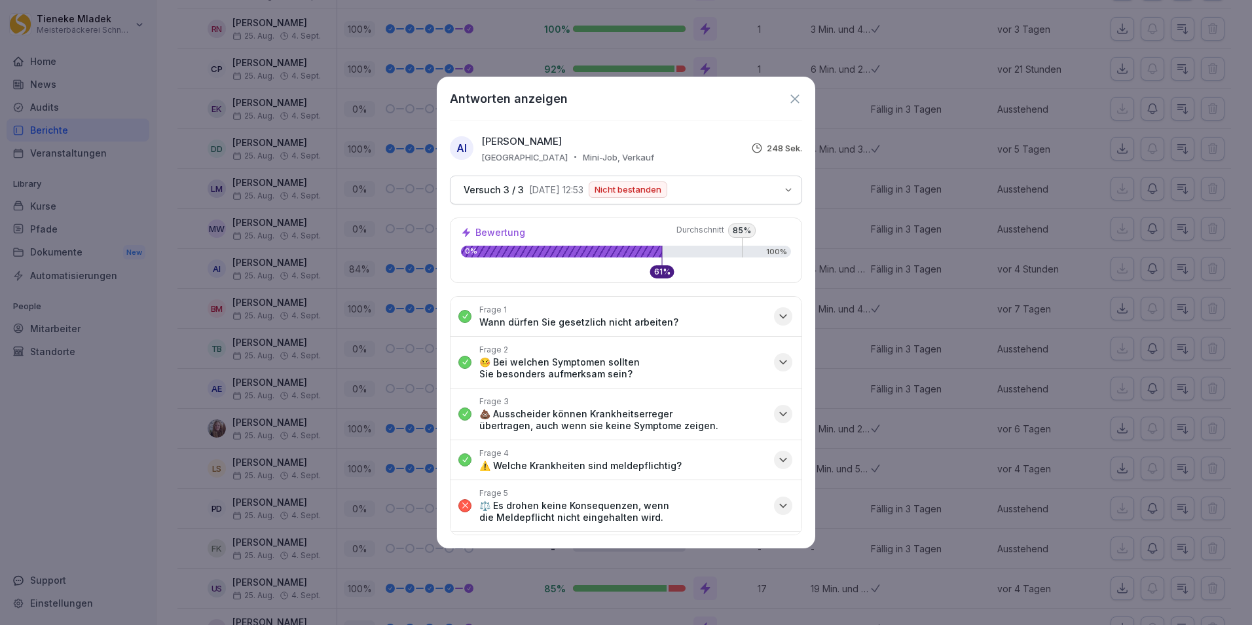
click at [797, 102] on icon at bounding box center [795, 99] width 14 height 14
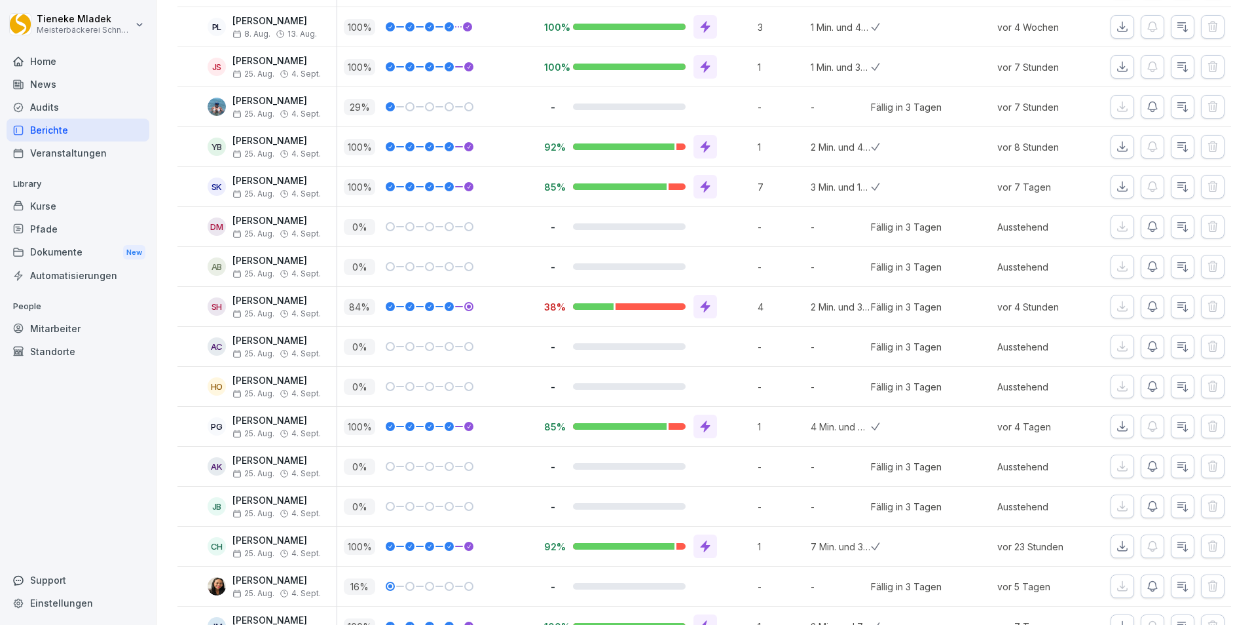
scroll to position [4299, 0]
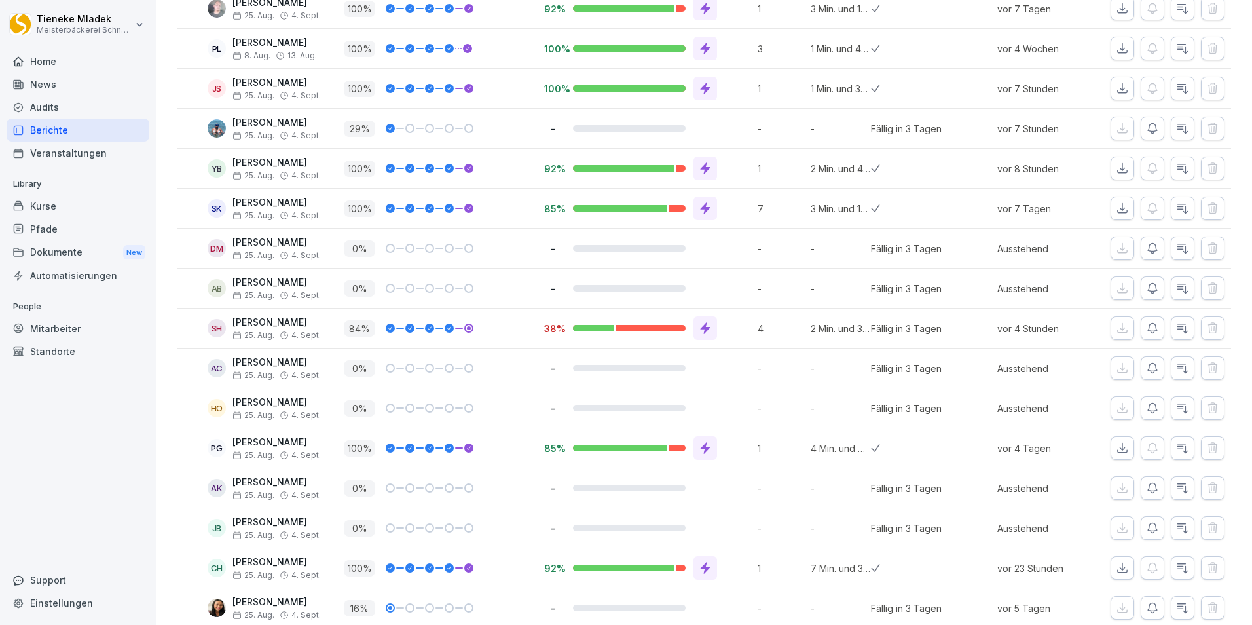
click at [708, 331] on icon at bounding box center [705, 328] width 13 height 13
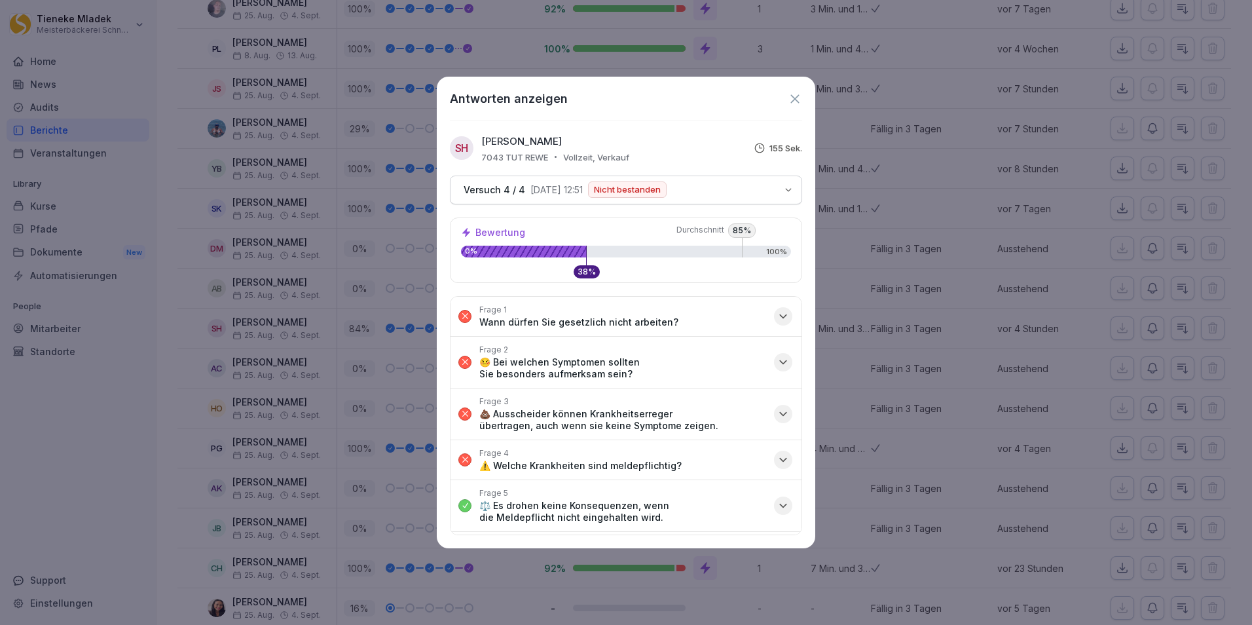
click at [798, 103] on icon at bounding box center [795, 99] width 14 height 14
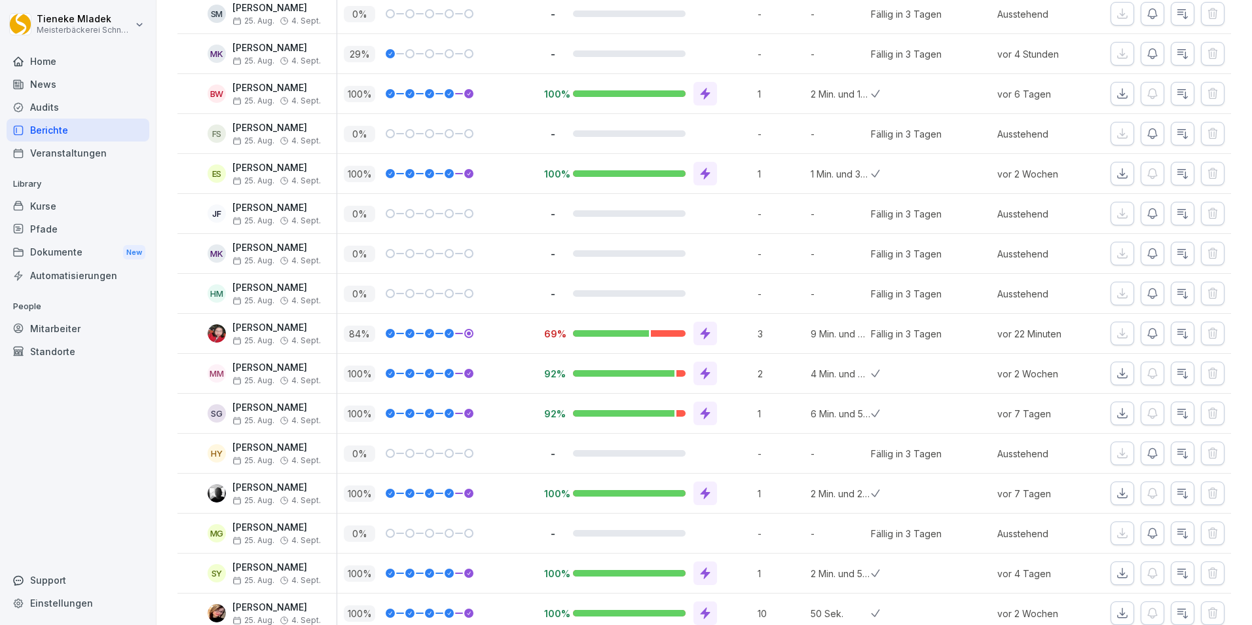
scroll to position [1703, 0]
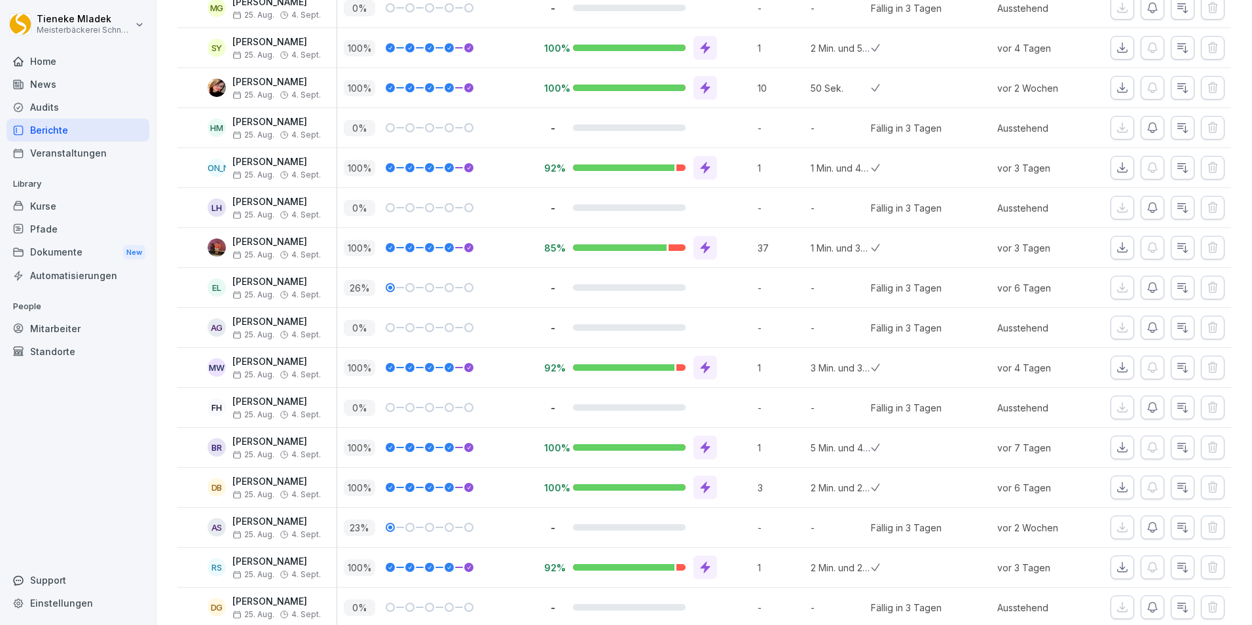
click at [1176, 247] on icon "button" at bounding box center [1182, 247] width 13 height 13
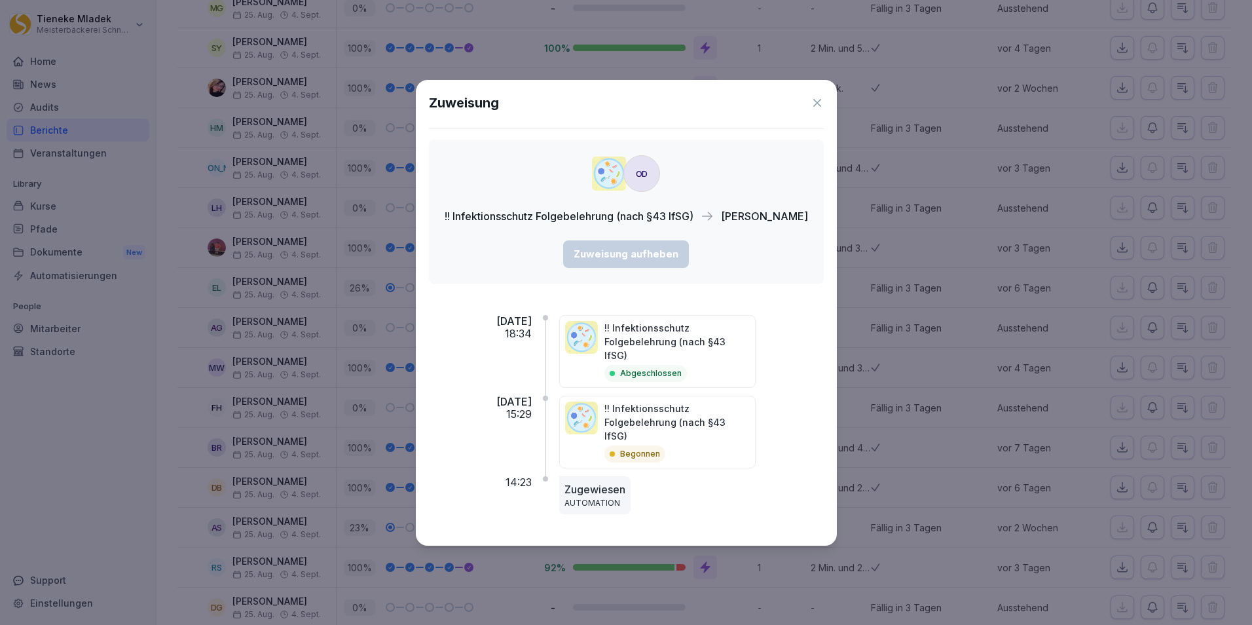
click at [811, 109] on icon at bounding box center [817, 102] width 13 height 13
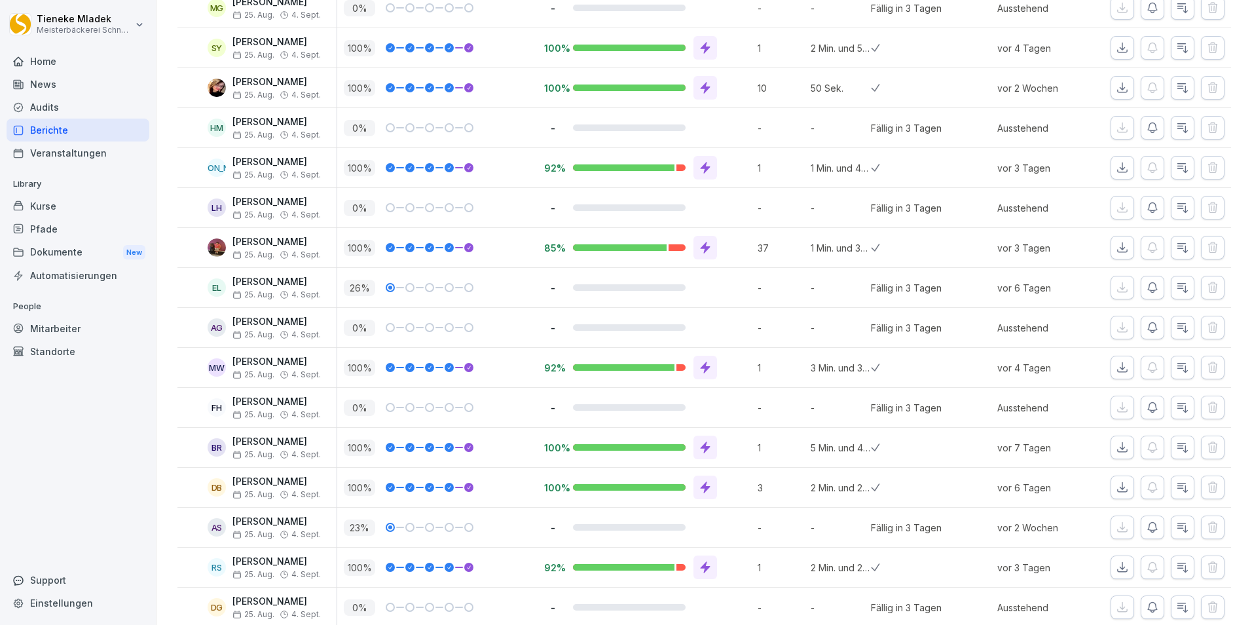
drag, startPoint x: 785, startPoint y: 329, endPoint x: 785, endPoint y: 322, distance: 7.2
click at [785, 322] on p "-" at bounding box center [781, 328] width 46 height 14
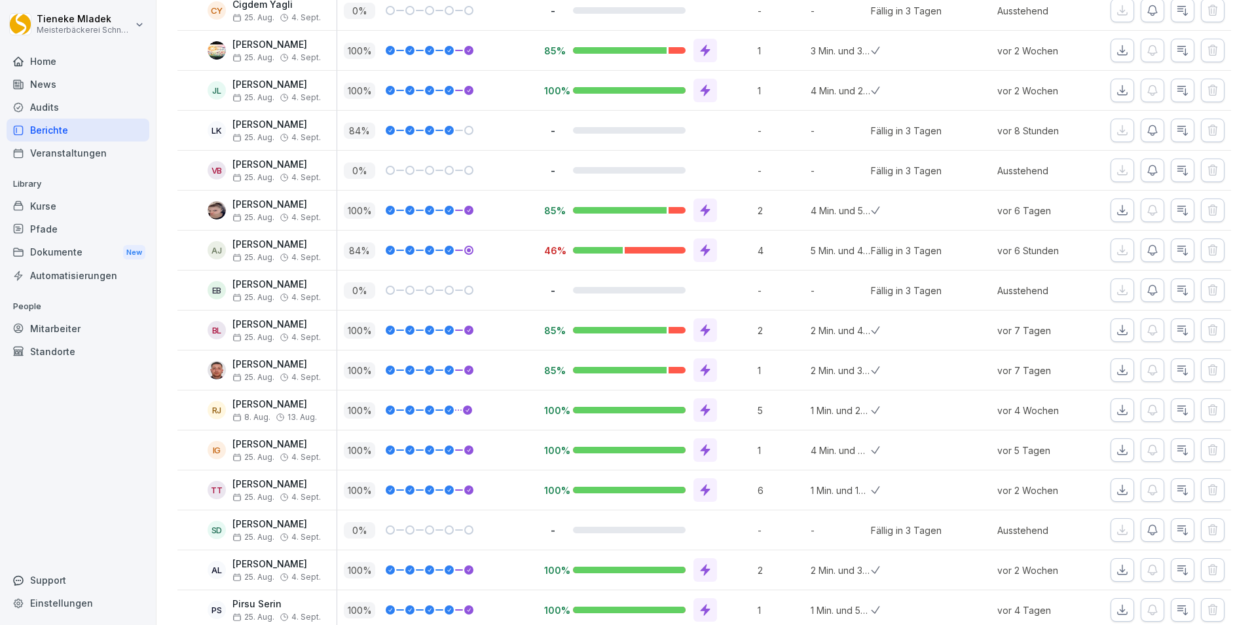
scroll to position [0, 0]
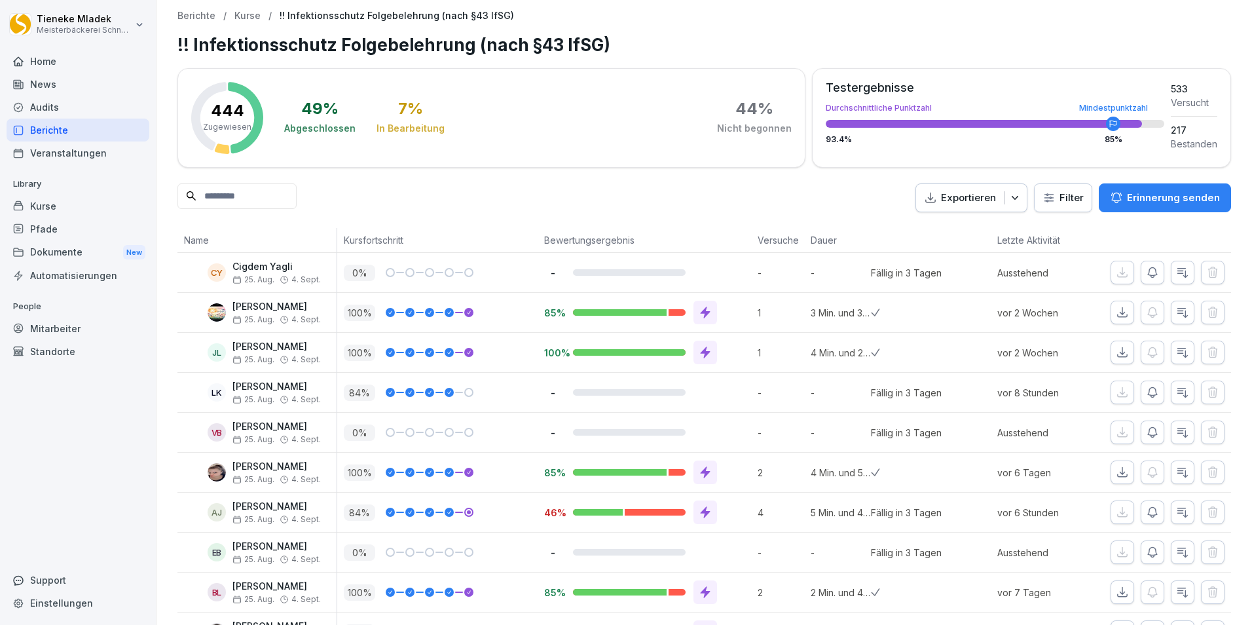
click at [46, 578] on div "Support" at bounding box center [78, 579] width 143 height 23
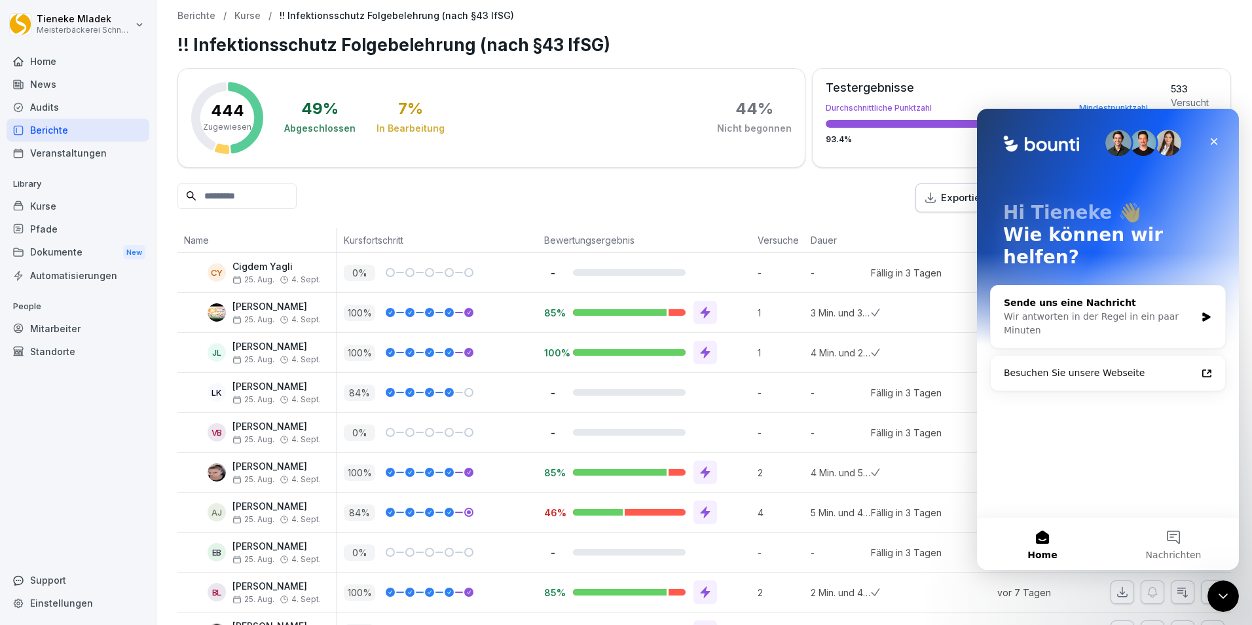
click at [1057, 296] on div "Sende uns eine Nachricht" at bounding box center [1100, 303] width 192 height 14
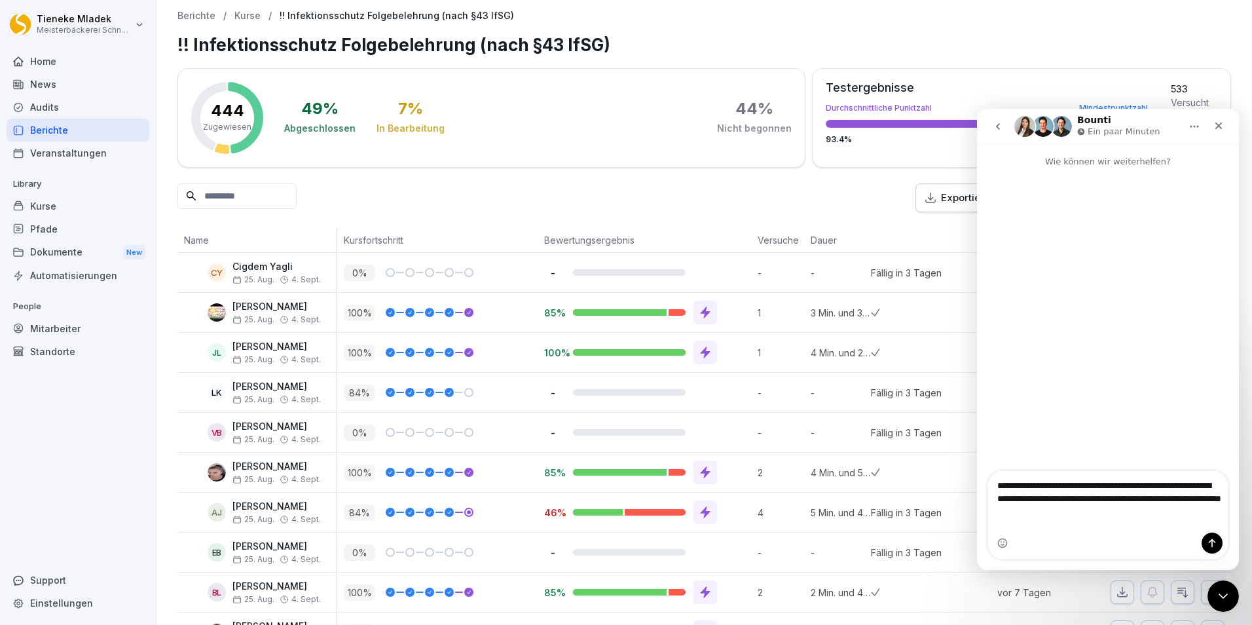
type textarea "**********"
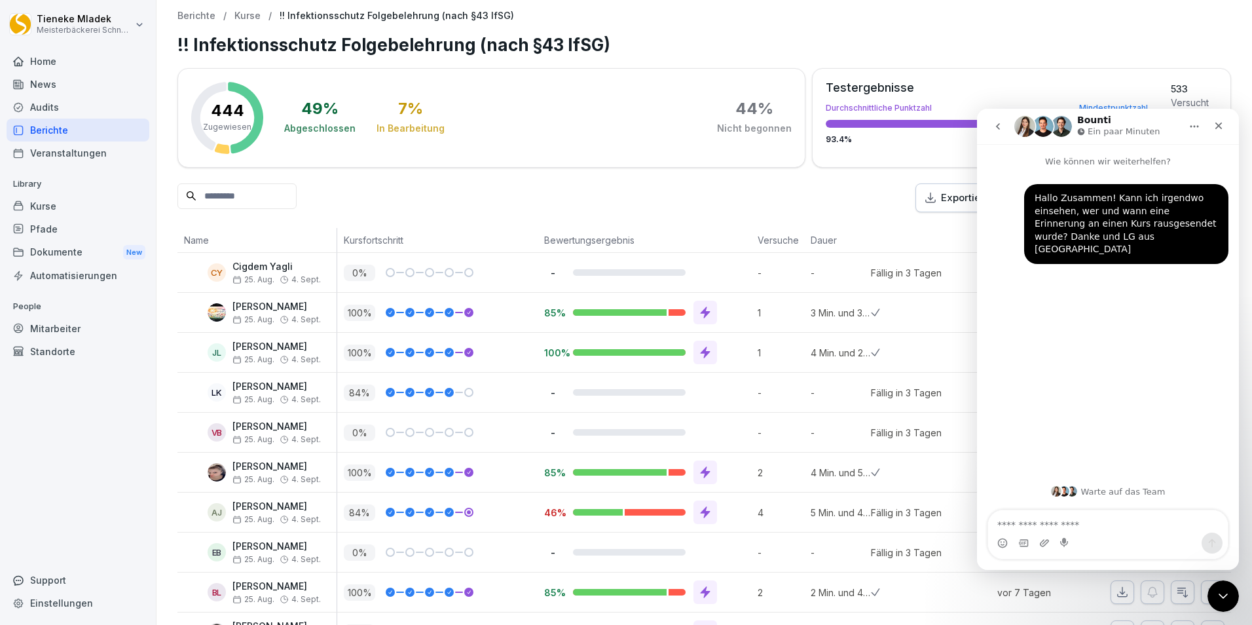
click at [600, 183] on div "Exportieren Filter Erinnerung senden" at bounding box center [704, 197] width 1054 height 29
click at [1196, 129] on icon "Home" at bounding box center [1194, 126] width 10 height 10
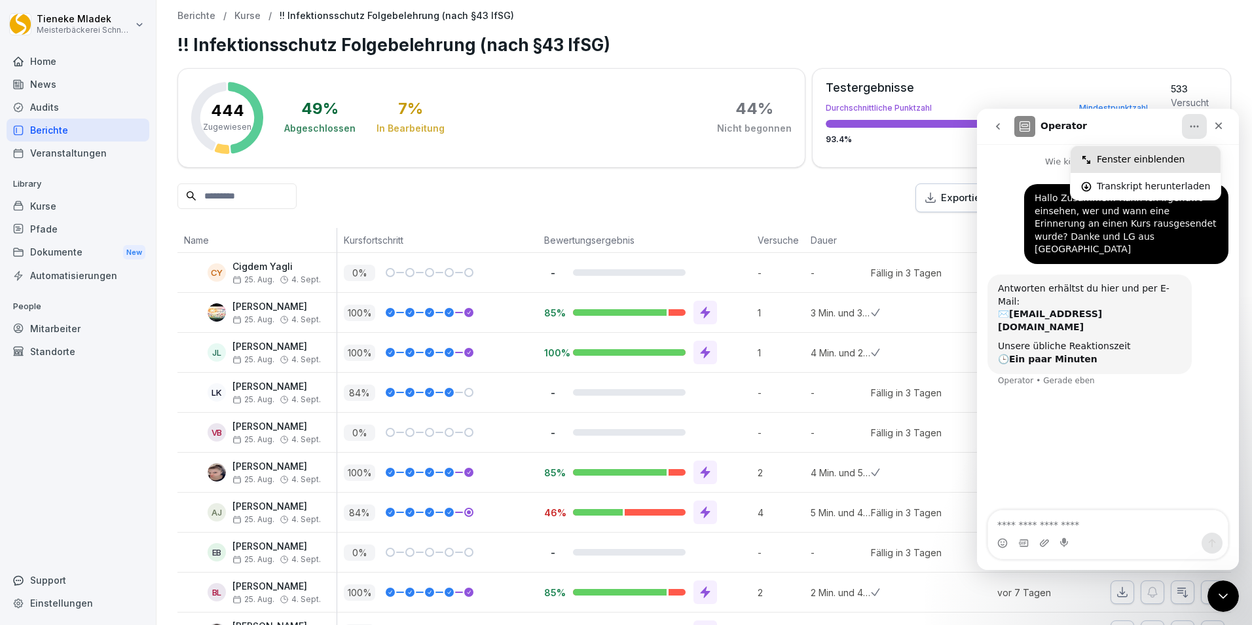
click at [1147, 158] on div "Fenster einblenden" at bounding box center [1153, 160] width 113 height 14
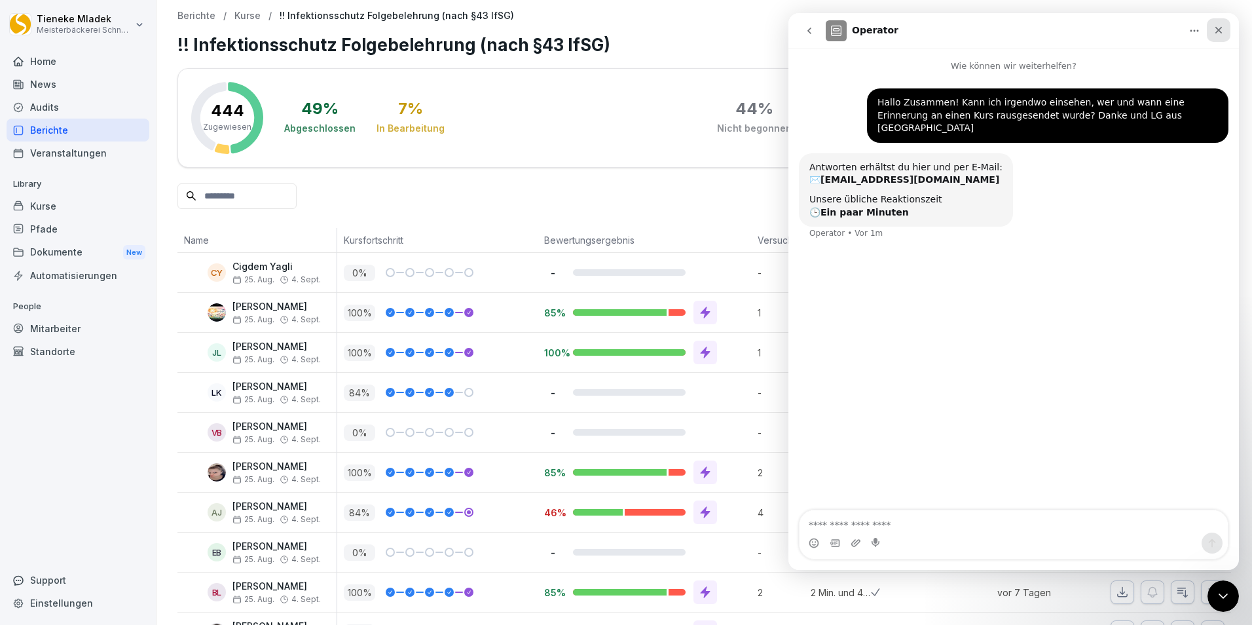
click at [1217, 28] on icon "Schließen" at bounding box center [1219, 30] width 7 height 7
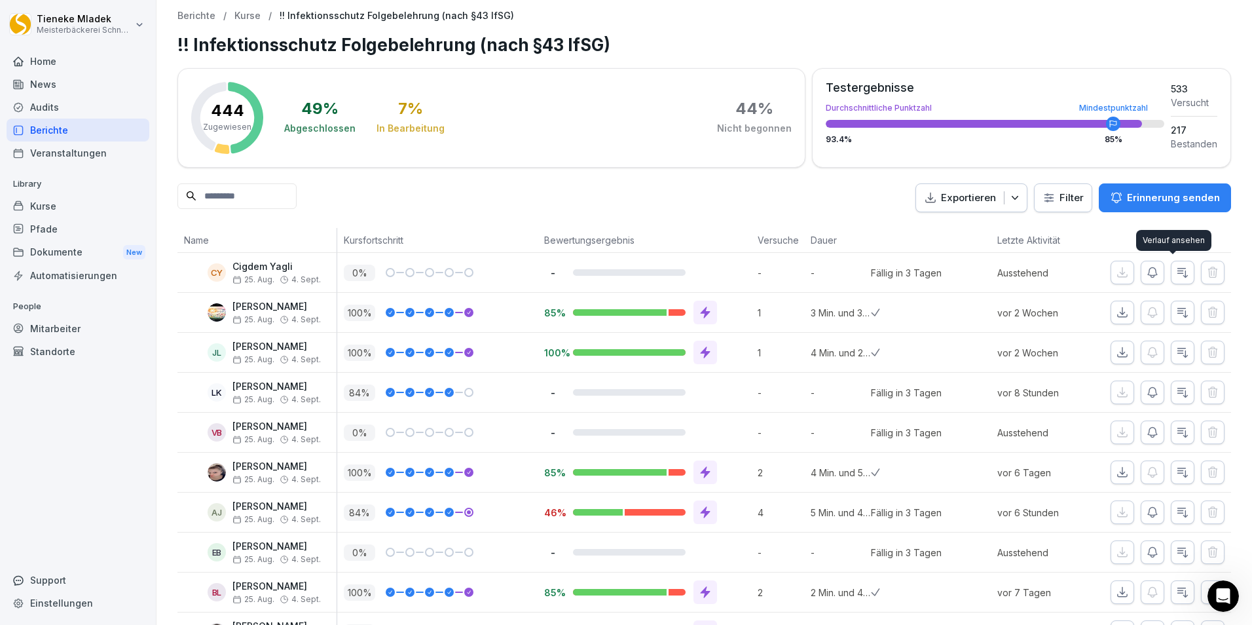
click at [1178, 271] on icon "button" at bounding box center [1183, 273] width 10 height 9
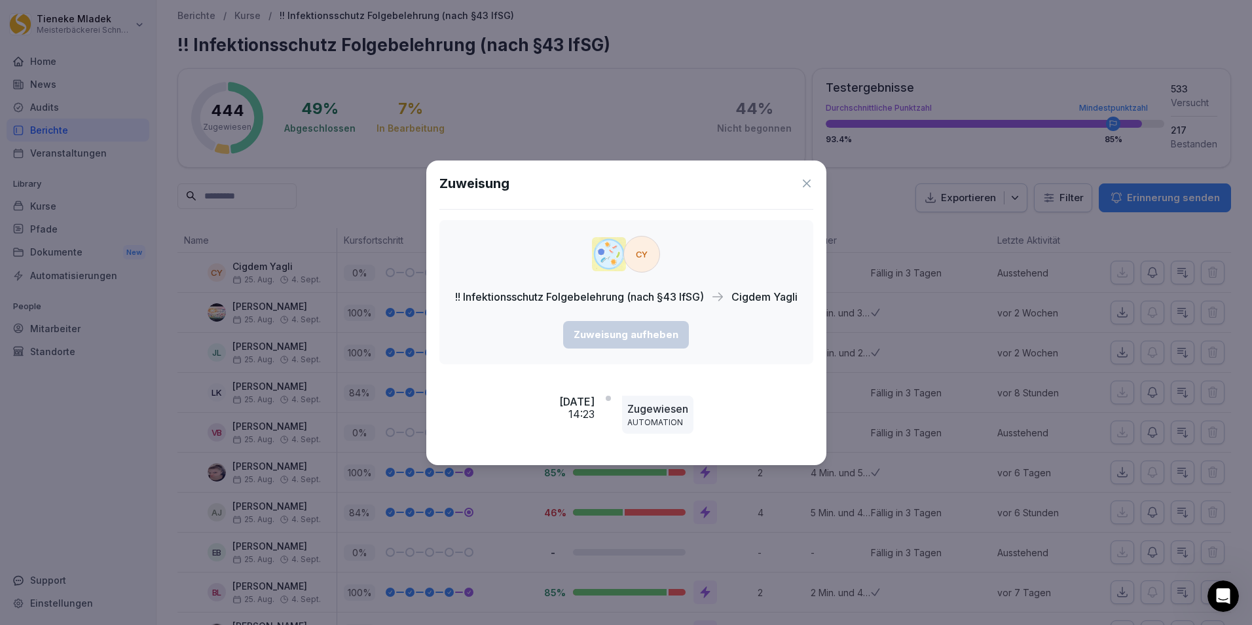
click at [808, 184] on icon at bounding box center [806, 183] width 13 height 13
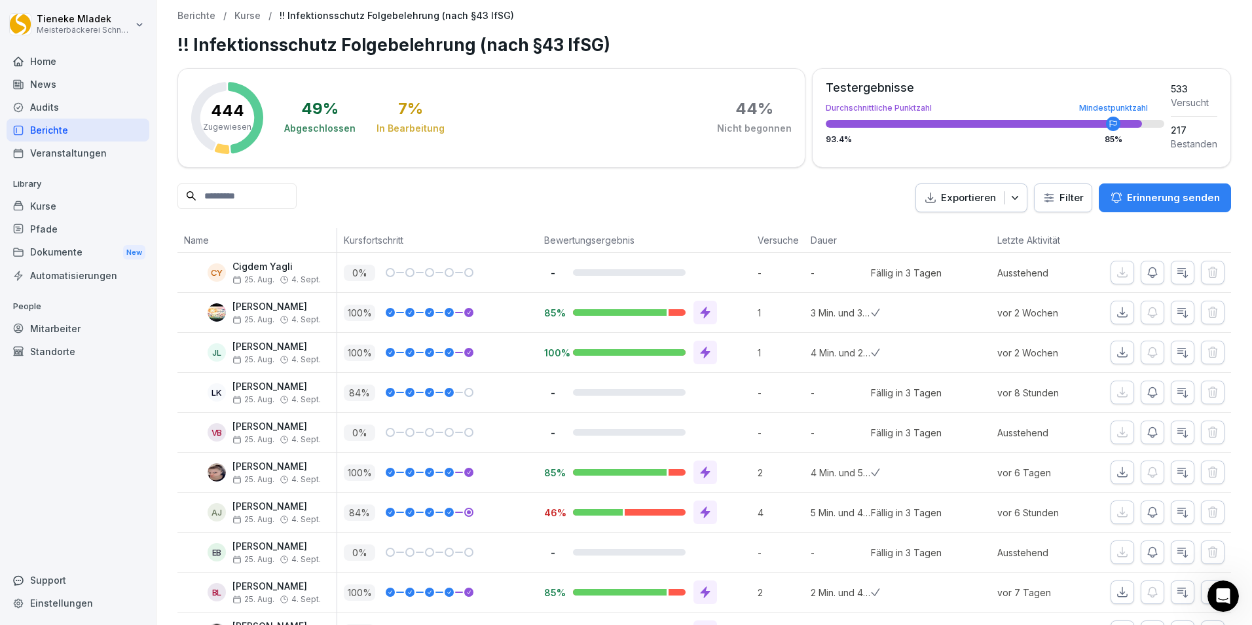
click at [64, 274] on div "Automatisierungen" at bounding box center [78, 275] width 143 height 23
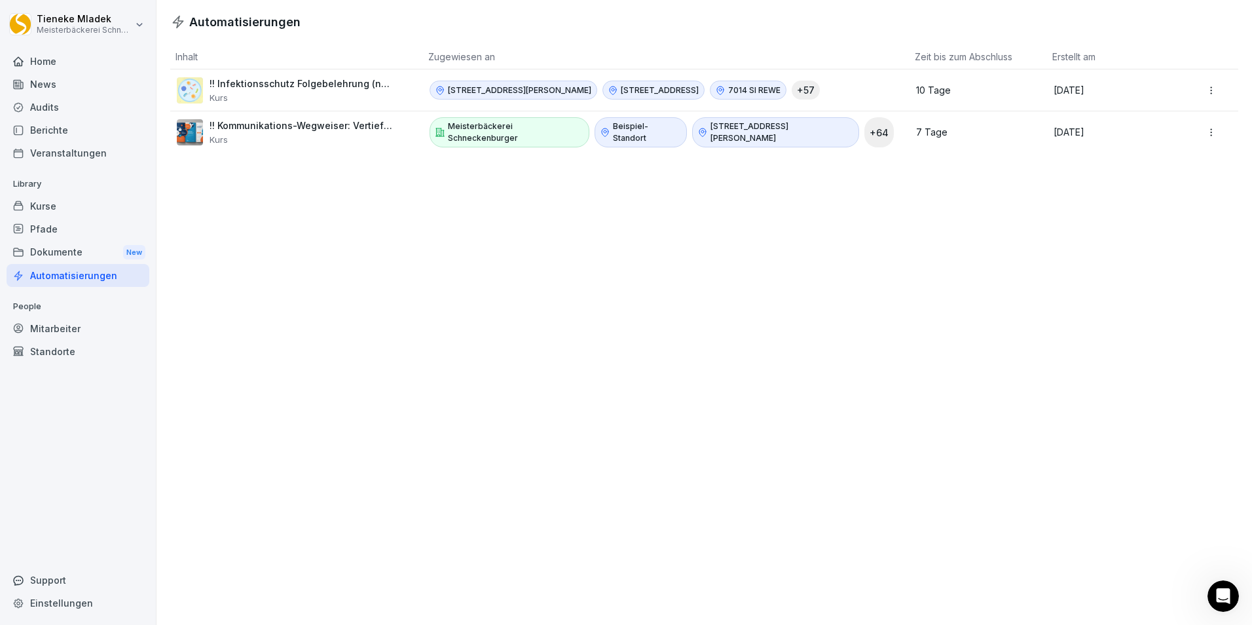
click at [1201, 91] on html "[PERSON_NAME] Meisterbäckerei Schneckenburger Home News Audits Berichte Veranst…" at bounding box center [626, 312] width 1252 height 625
click at [1159, 117] on div "Bearbeiten" at bounding box center [1192, 118] width 113 height 22
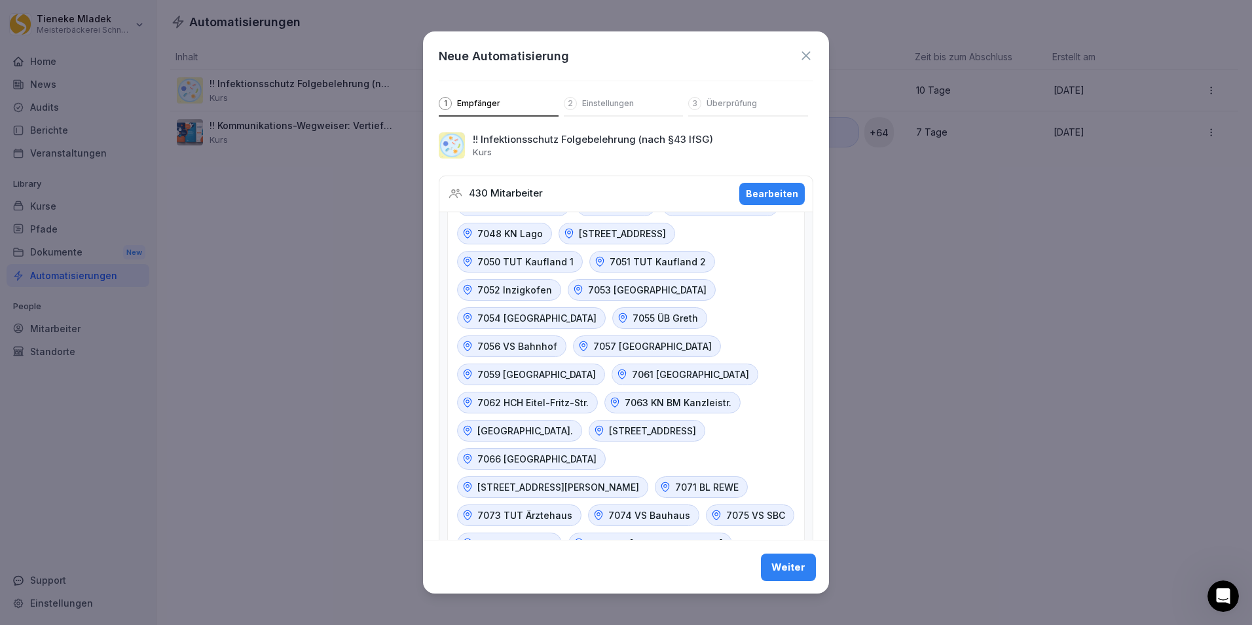
scroll to position [529, 0]
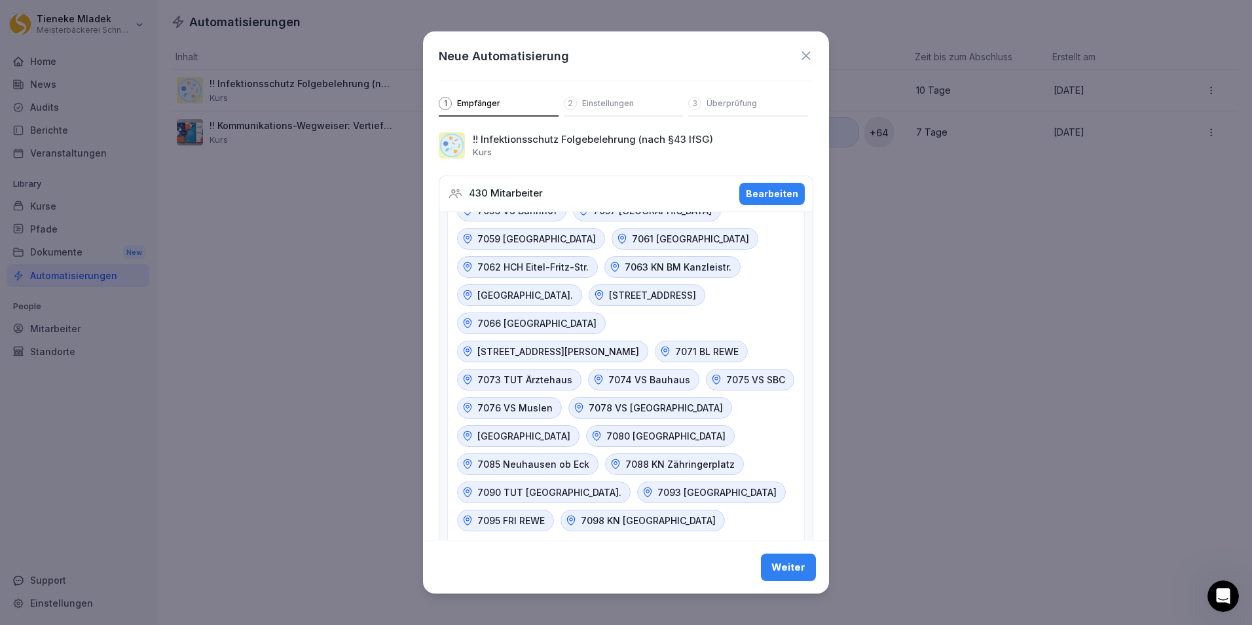
click at [785, 566] on div "Weiter" at bounding box center [788, 566] width 34 height 14
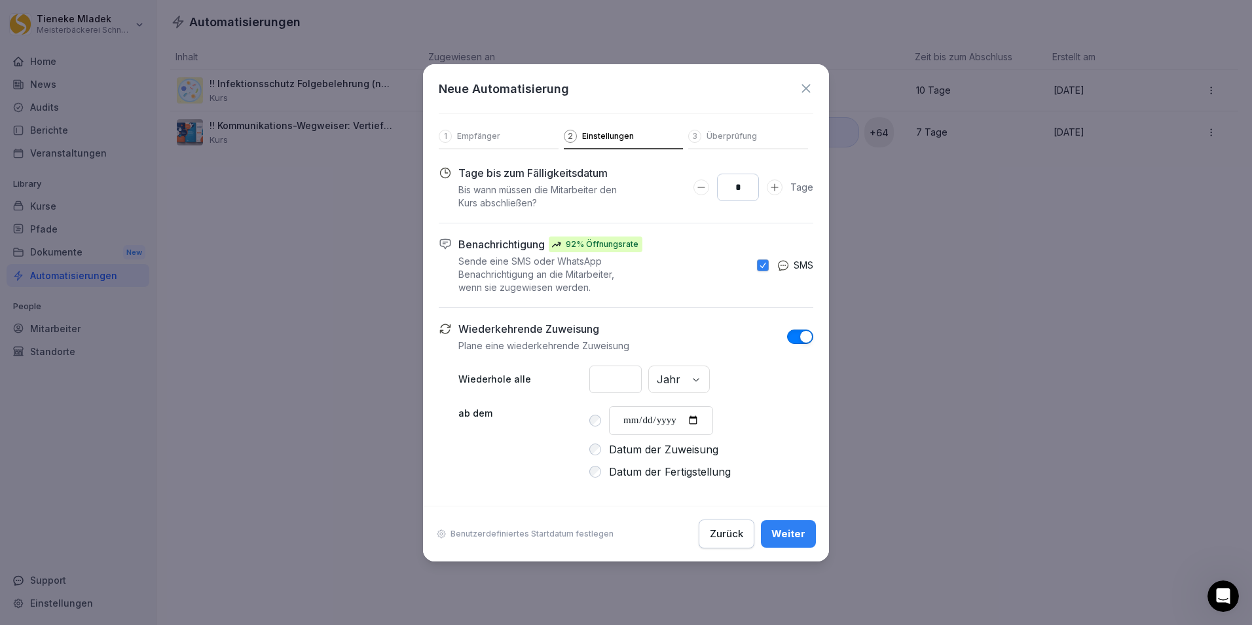
click at [704, 185] on icon "Days to complete number input verringern" at bounding box center [701, 187] width 10 height 10
type input "*"
click at [704, 185] on icon "Days to complete number input verringern" at bounding box center [701, 187] width 10 height 10
click at [796, 538] on div "Weiter" at bounding box center [788, 534] width 34 height 14
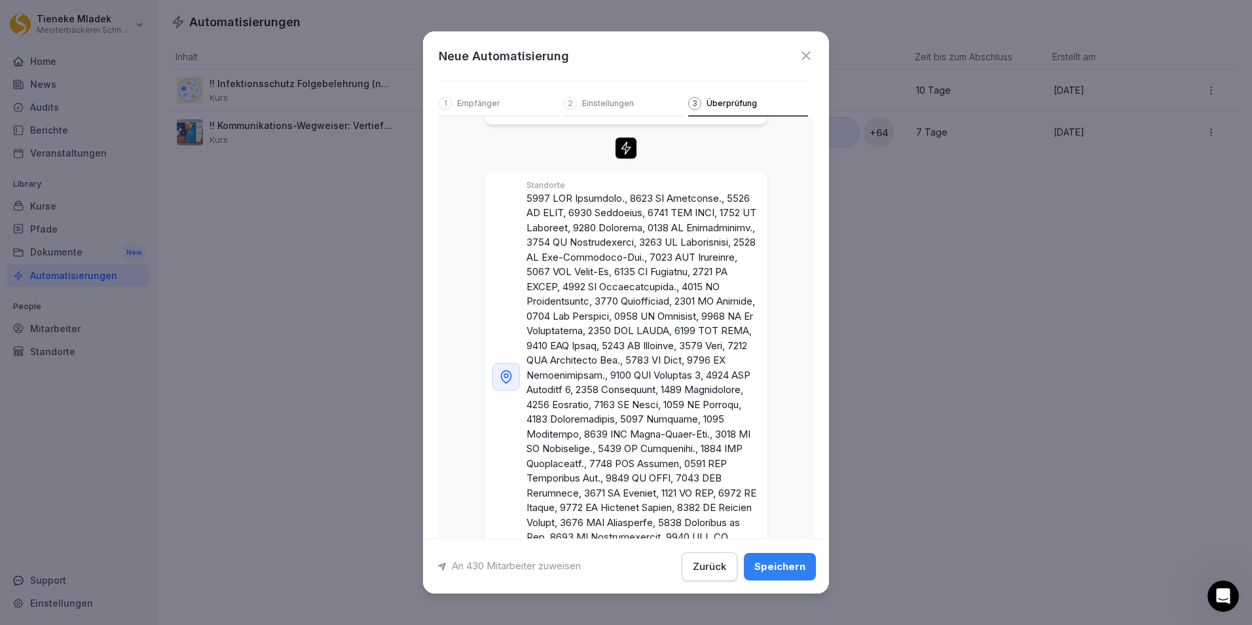
scroll to position [268, 0]
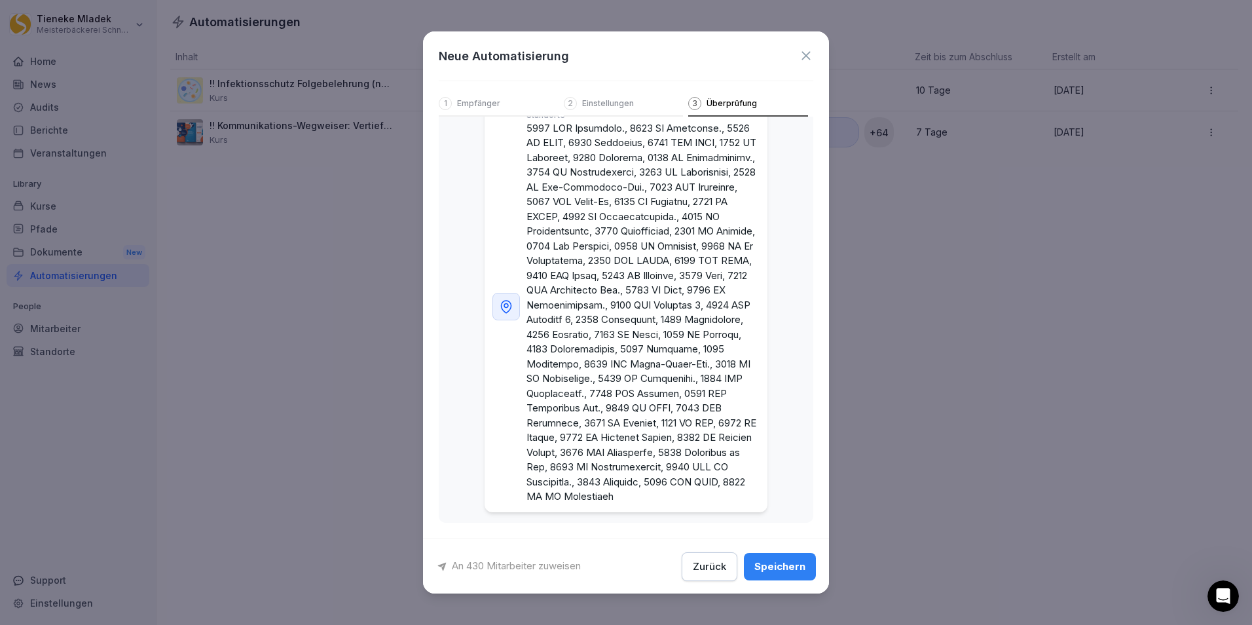
click at [776, 565] on div "Speichern" at bounding box center [779, 566] width 51 height 14
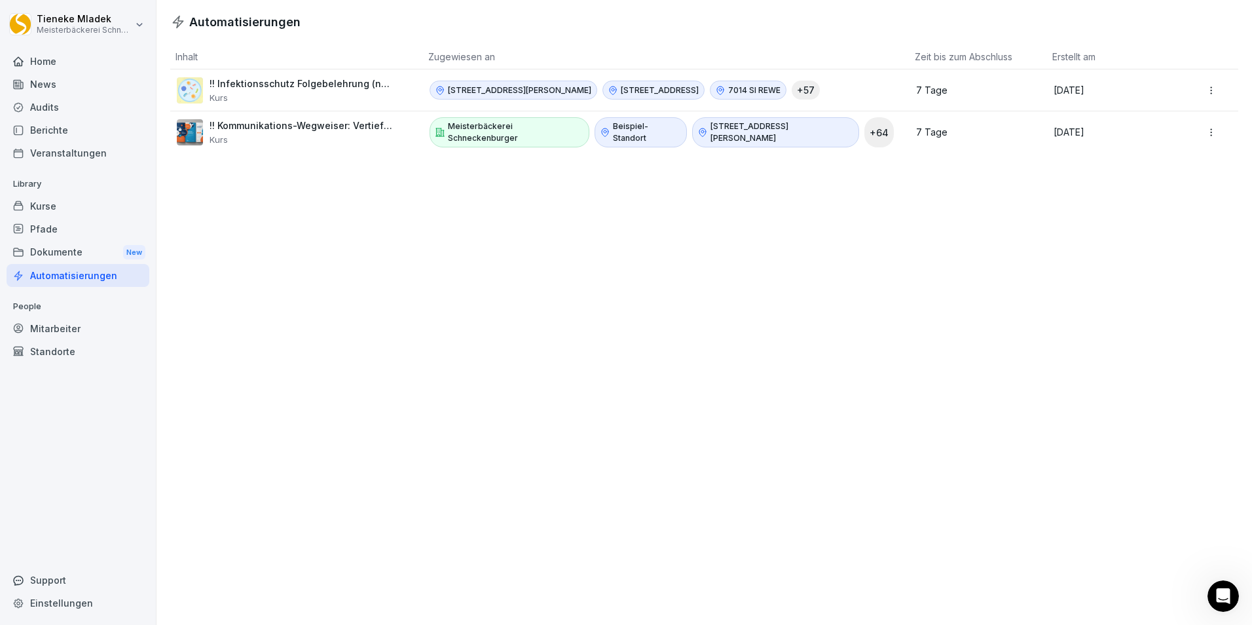
click at [41, 207] on div "Kurse" at bounding box center [78, 206] width 143 height 23
